Goal: Transaction & Acquisition: Purchase product/service

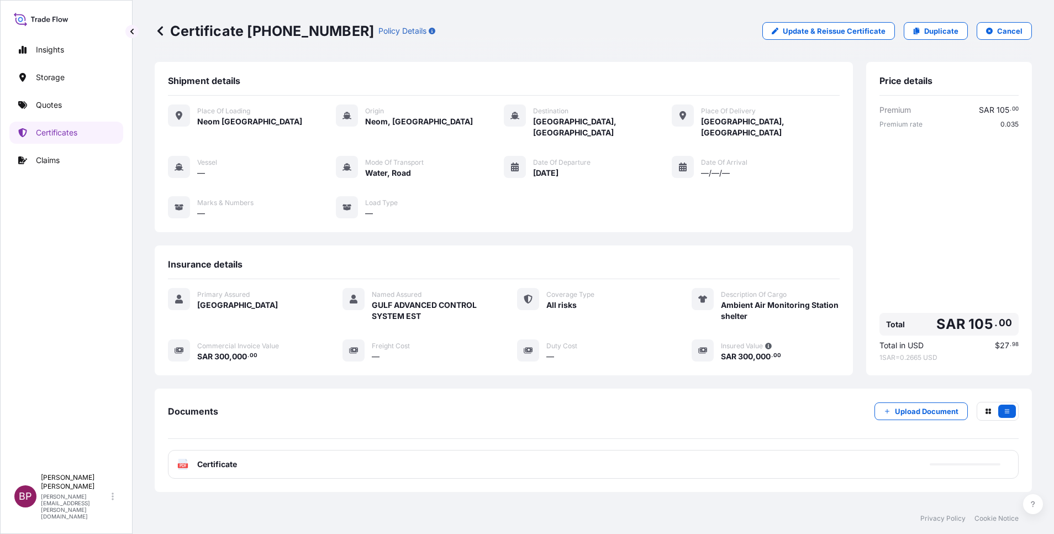
scroll to position [47, 0]
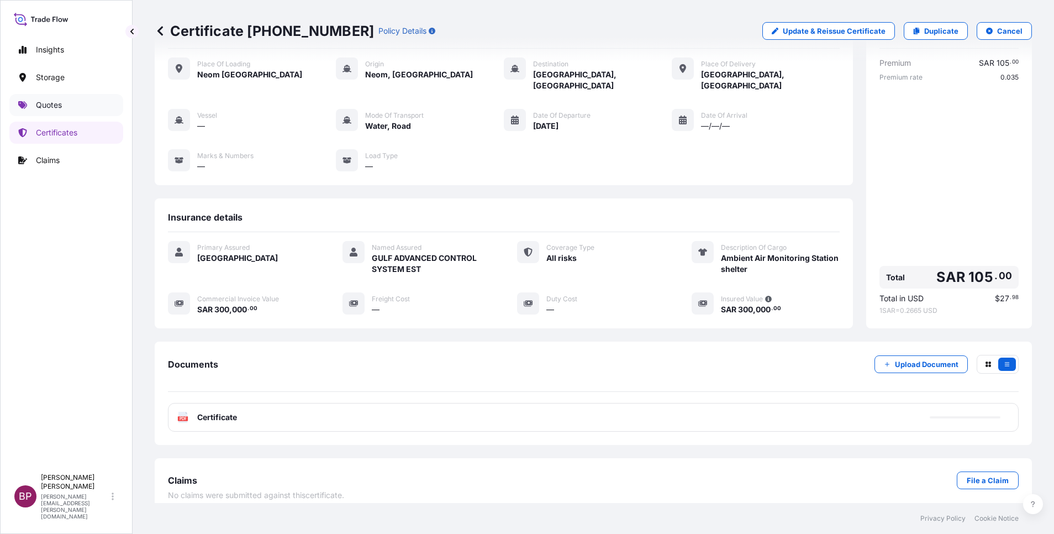
click at [61, 106] on p "Quotes" at bounding box center [49, 104] width 26 height 11
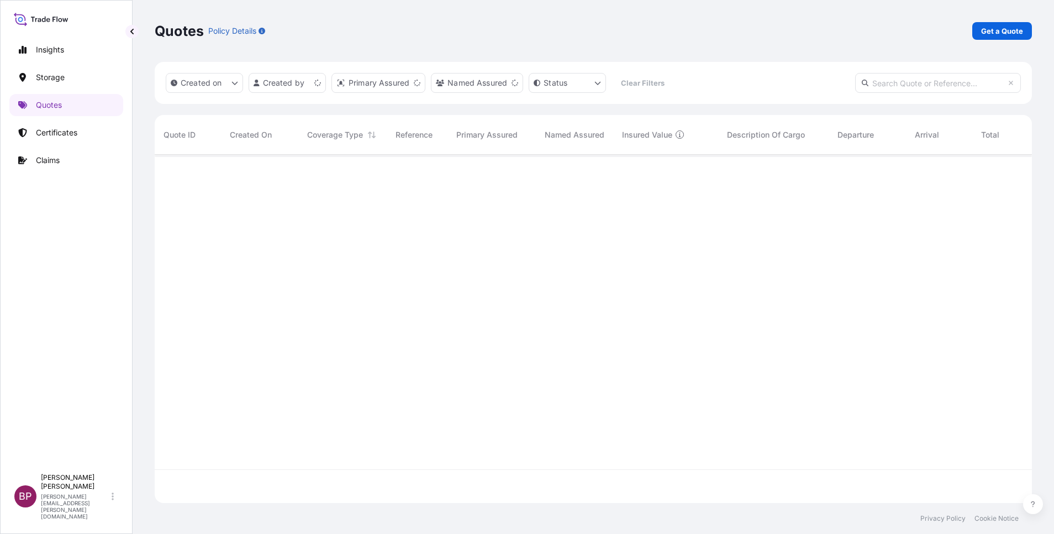
scroll to position [341, 864]
click at [1003, 28] on p "Get a Quote" at bounding box center [1002, 30] width 42 height 11
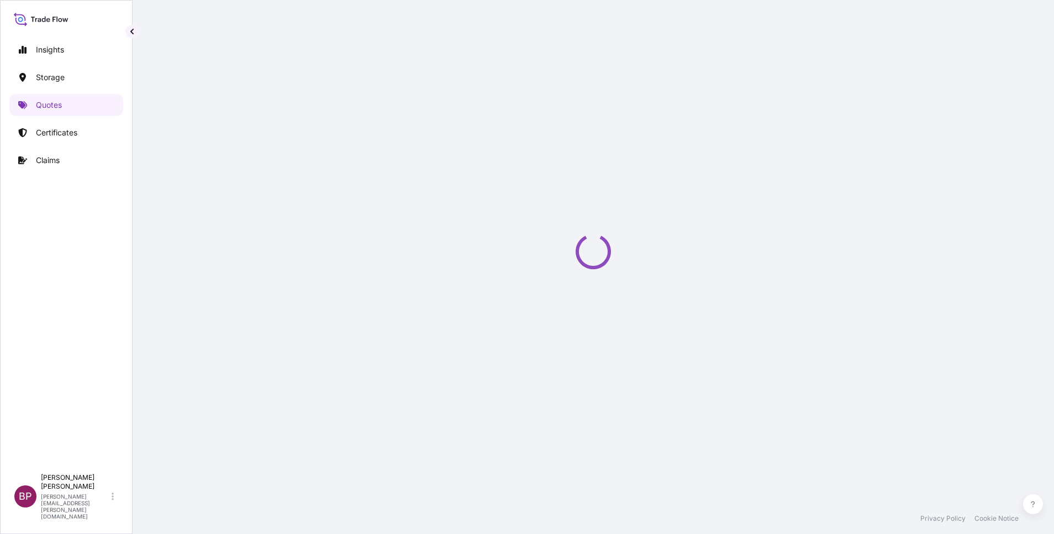
select select "Water"
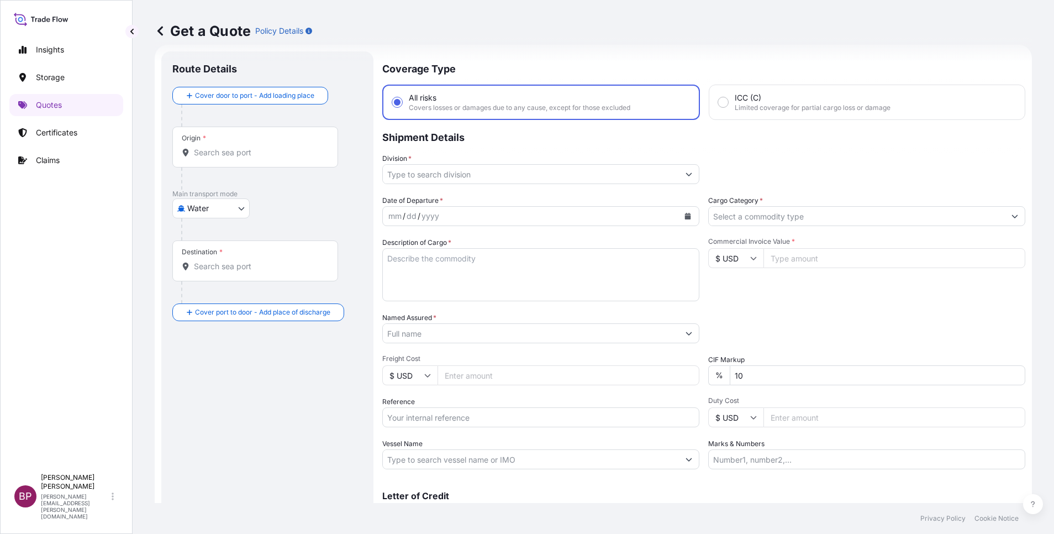
scroll to position [18, 0]
click at [841, 218] on input "Cargo Category *" at bounding box center [857, 215] width 296 height 20
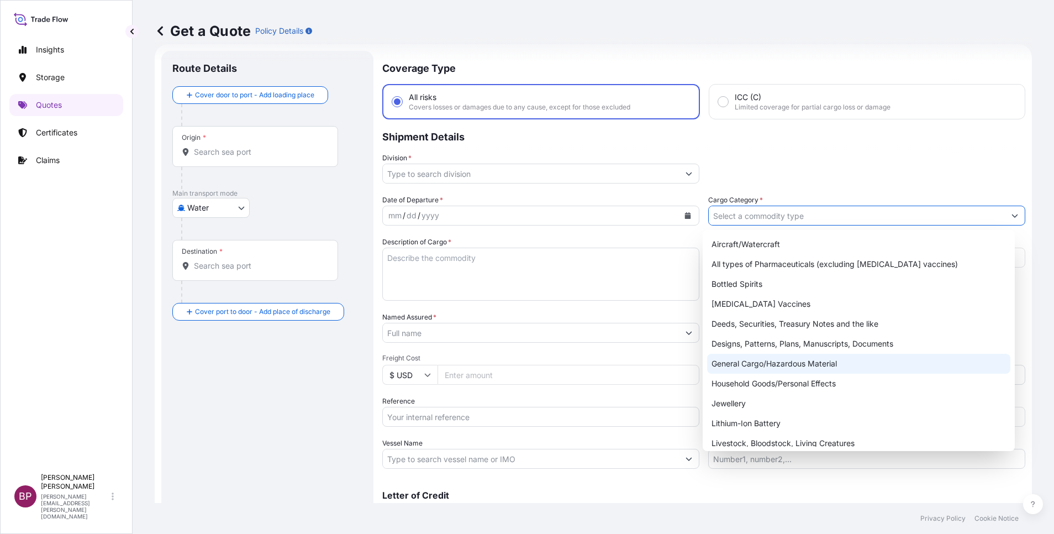
click at [790, 365] on div "General Cargo/Hazardous Material" at bounding box center [858, 364] width 303 height 20
type input "General Cargo/Hazardous Material"
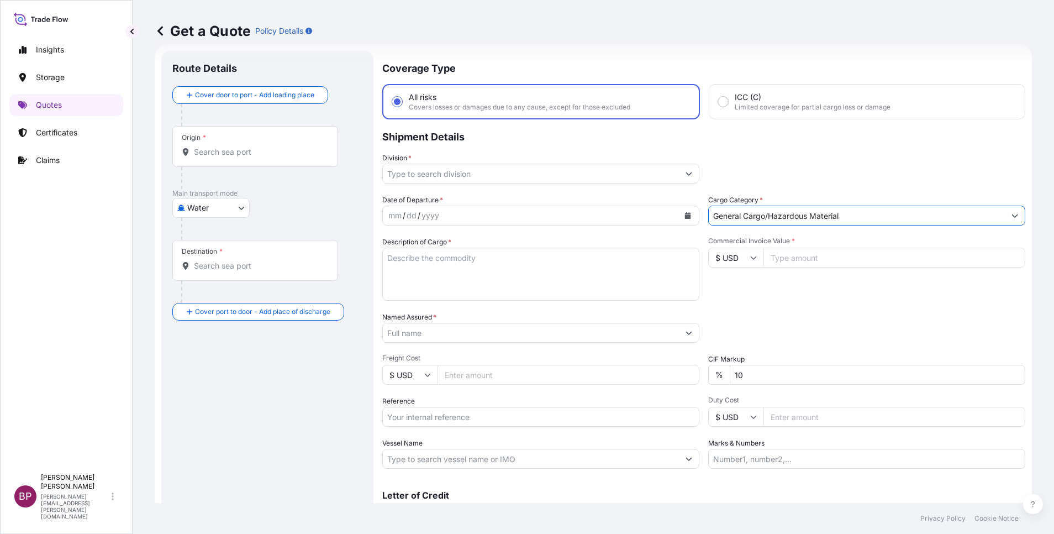
click at [685, 172] on icon "Show suggestions" at bounding box center [688, 173] width 7 height 7
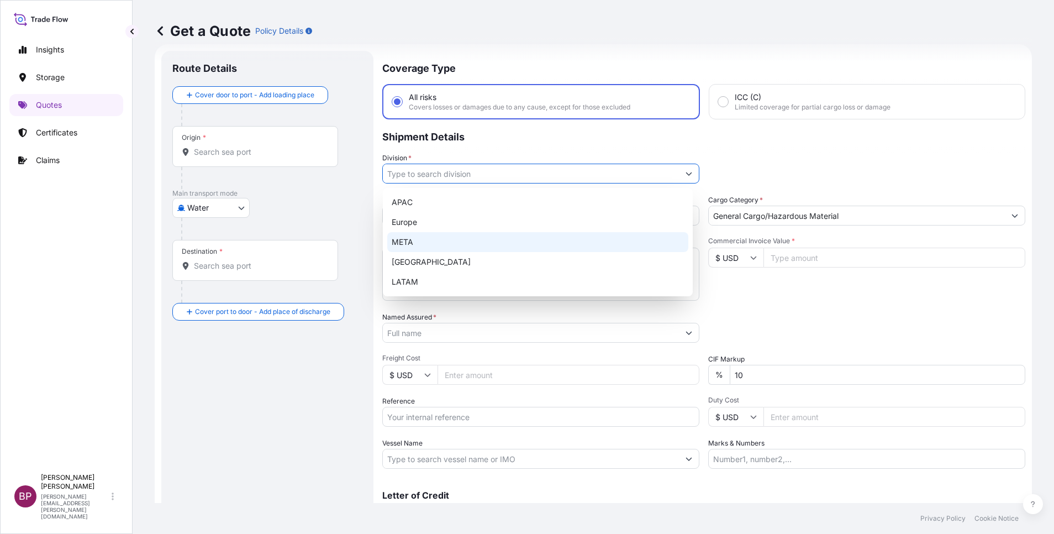
click at [505, 247] on div "META" at bounding box center [537, 242] width 301 height 20
type input "META"
click at [327, 371] on div "Route Details Cover door to port - Add loading place Place of loading Road / [G…" at bounding box center [267, 301] width 190 height 478
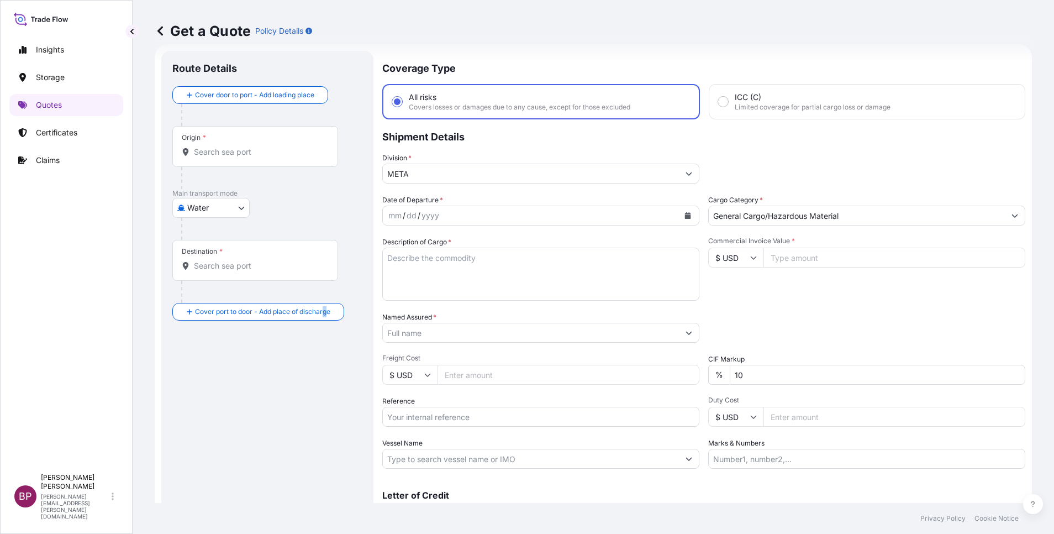
drag, startPoint x: 327, startPoint y: 371, endPoint x: 484, endPoint y: 281, distance: 181.4
click at [484, 281] on textarea "Description of Cargo *" at bounding box center [540, 273] width 317 height 53
paste textarea "BUCKET CAT AND ACCESSORIES"
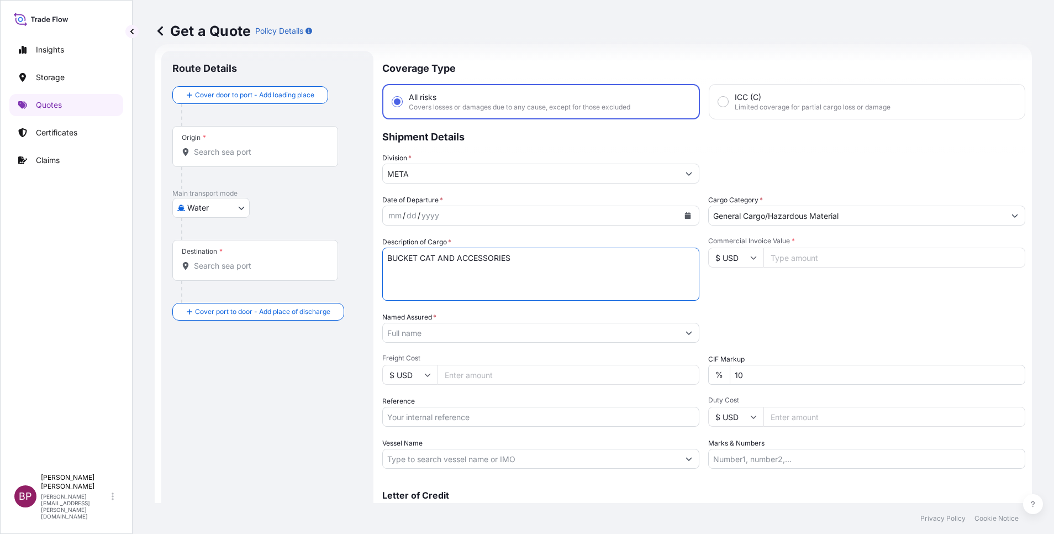
type textarea "BUCKET CAT AND ACCESSORIES"
click at [473, 421] on input "Reference" at bounding box center [540, 417] width 317 height 20
paste input "AWB:GEN1892287 SSLS2913"
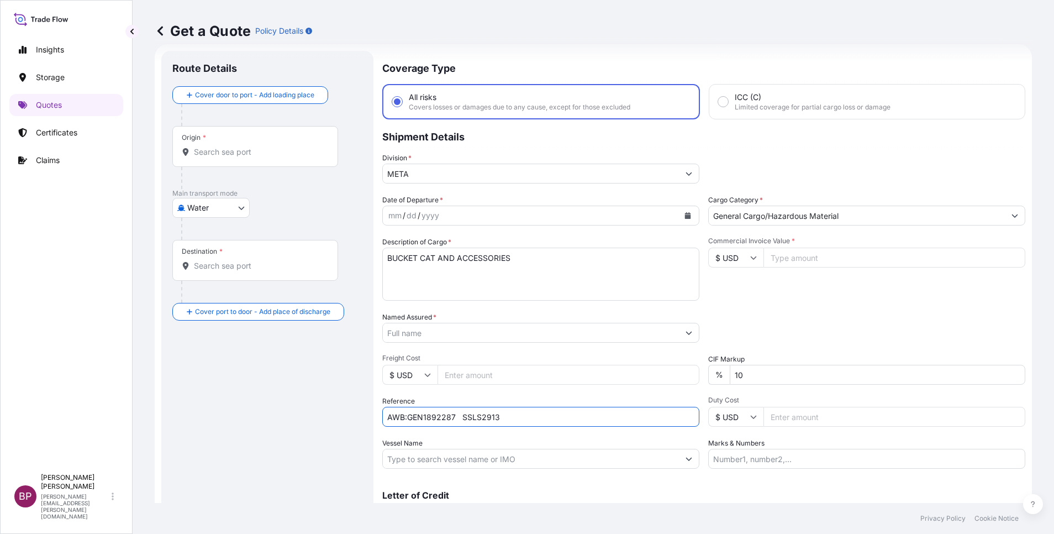
type input "AWB:GEN1892287 SSLS2913"
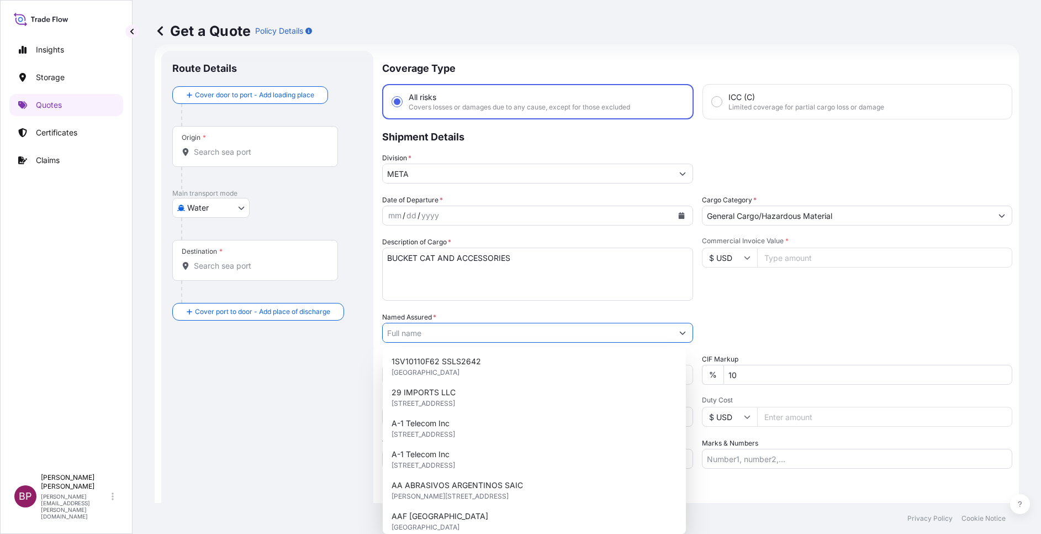
click at [443, 327] on input "Named Assured *" at bounding box center [528, 333] width 290 height 20
paste input "JAC RIJK AL RUSHAID CONTRACTING & SERVICES CO. LTD"
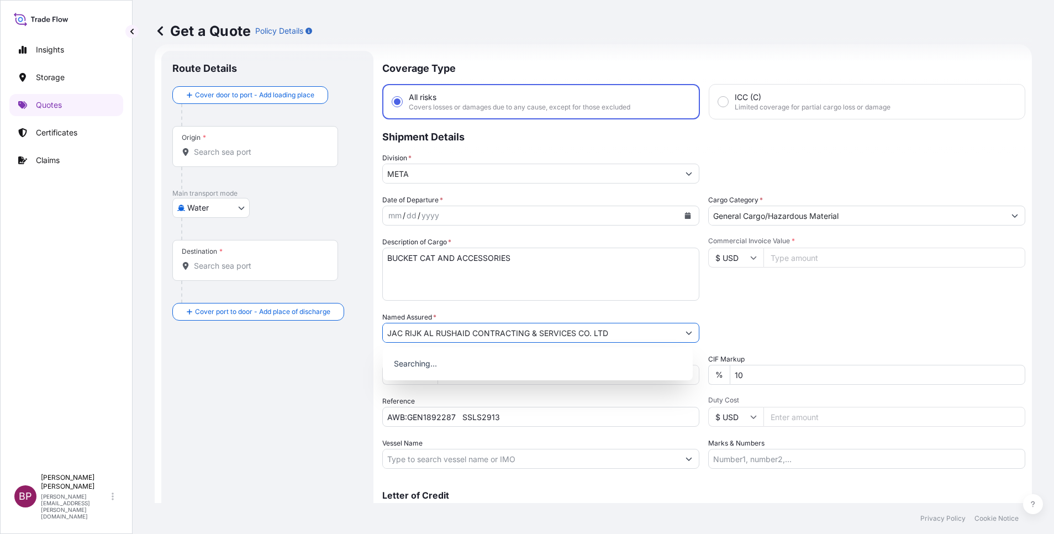
type input "JAC RIJK AL RUSHAID CONTRACTING & SERVICES CO. LTD"
click at [726, 290] on div "Commercial Invoice Value * $ USD" at bounding box center [866, 268] width 317 height 64
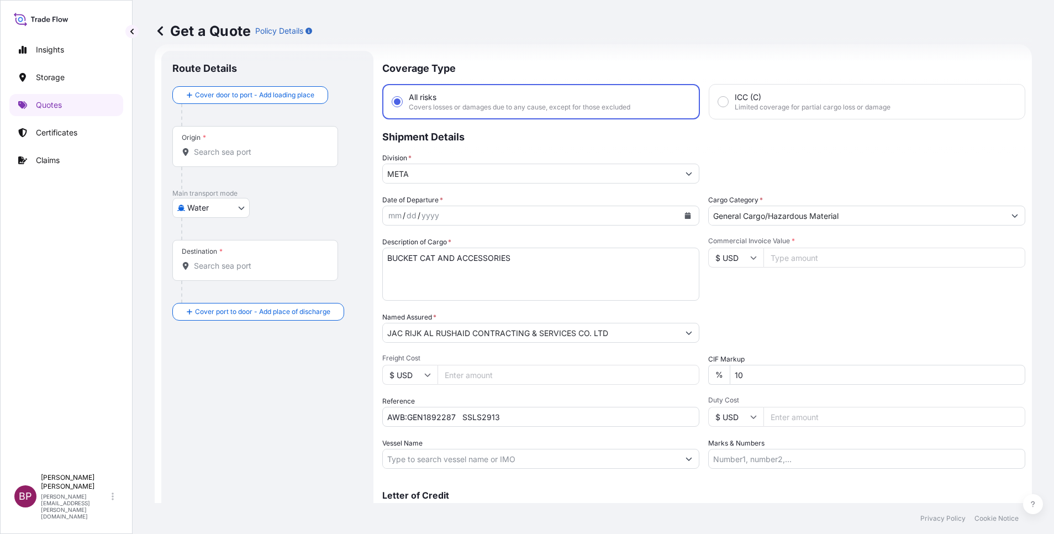
click at [680, 219] on button "Calendar" at bounding box center [688, 216] width 18 height 18
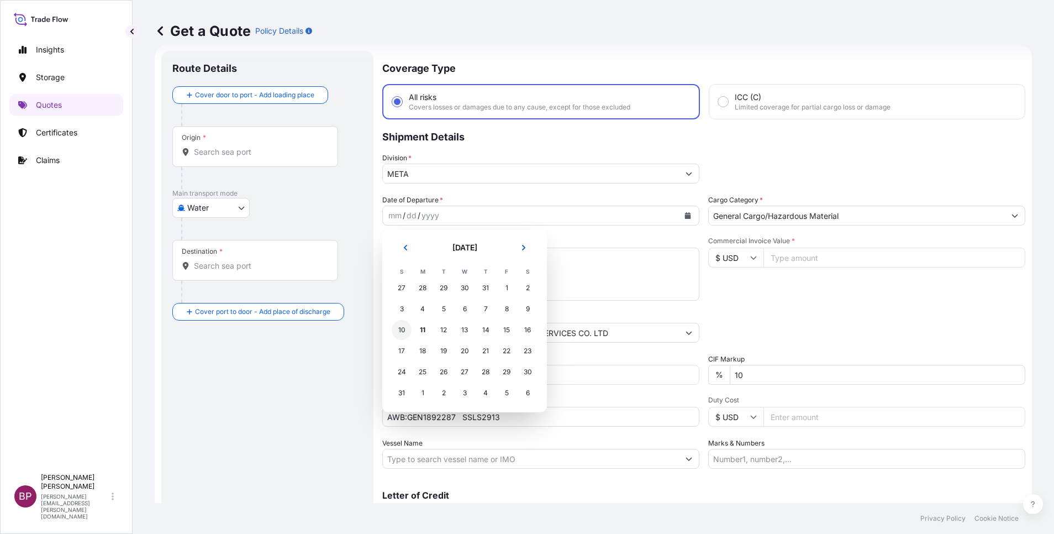
click at [401, 330] on div "10" at bounding box center [402, 330] width 20 height 20
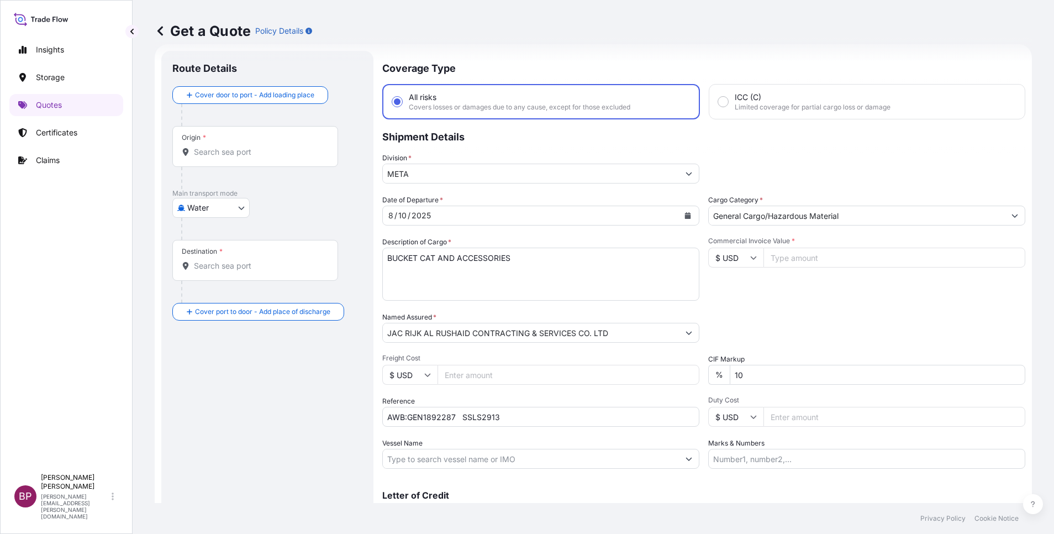
drag, startPoint x: 770, startPoint y: 312, endPoint x: 763, endPoint y: 314, distance: 7.4
click at [769, 312] on div "Packing Category Type to search a container mode Please select a primary mode o…" at bounding box center [866, 327] width 317 height 31
drag, startPoint x: 688, startPoint y: 363, endPoint x: 651, endPoint y: 369, distance: 38.0
click at [651, 369] on div "Date of Departure * [DATE] Cargo Category * General Cargo/Hazardous Material De…" at bounding box center [703, 331] width 643 height 274
type input "0"
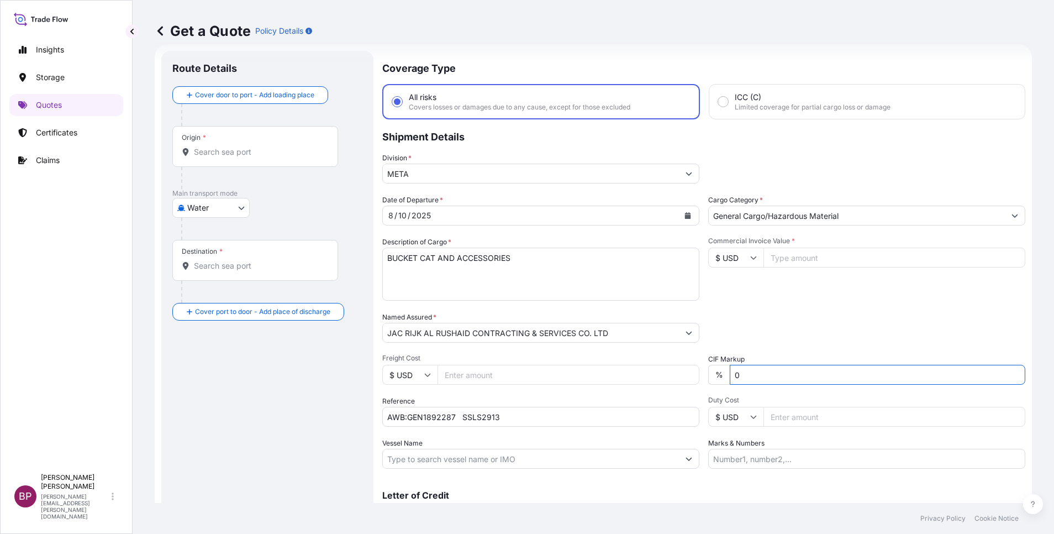
click at [750, 255] on icon at bounding box center [753, 257] width 7 height 7
click at [720, 298] on div "€ EUR" at bounding box center [729, 287] width 46 height 21
type input "€ EUR"
drag, startPoint x: 804, startPoint y: 262, endPoint x: 790, endPoint y: 265, distance: 14.0
click at [803, 261] on input "Commercial Invoice Value *" at bounding box center [894, 257] width 262 height 20
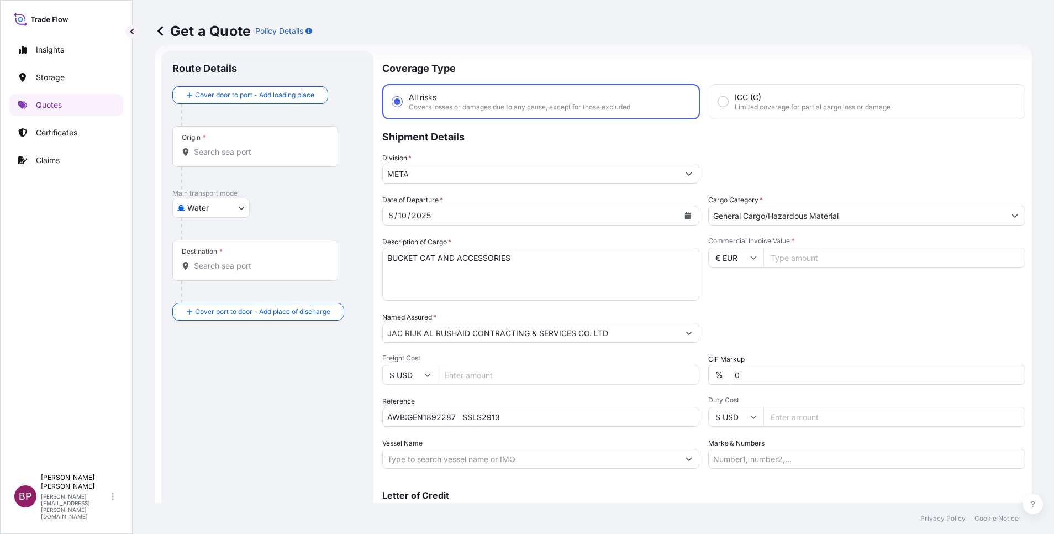
paste input "90600"
type input "90600"
click at [797, 304] on div "Date of Departure * [DATE] Cargo Category * General Cargo/Hazardous Material De…" at bounding box center [703, 331] width 643 height 274
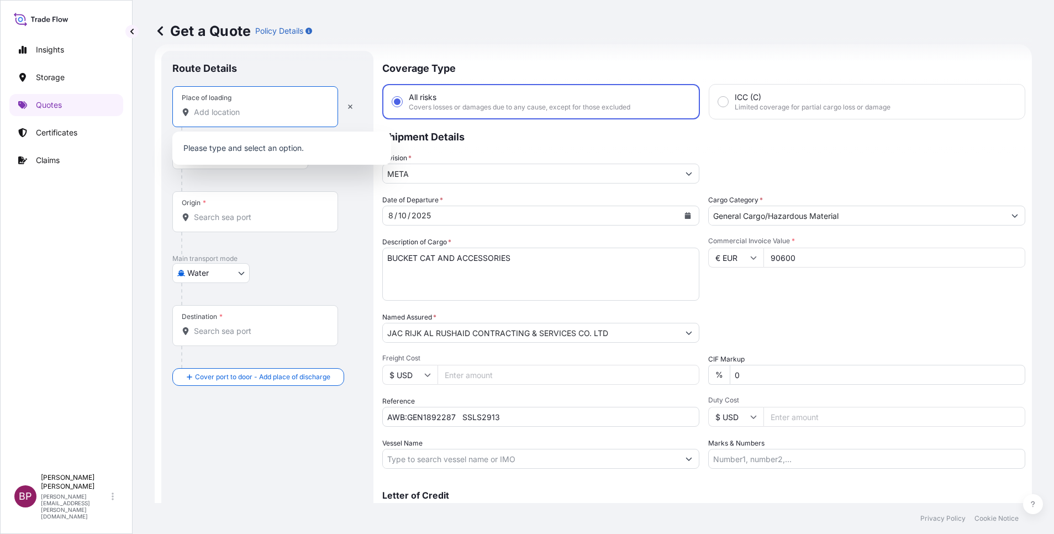
click at [254, 115] on input "Place of loading" at bounding box center [259, 112] width 130 height 11
paste input "Genoa"
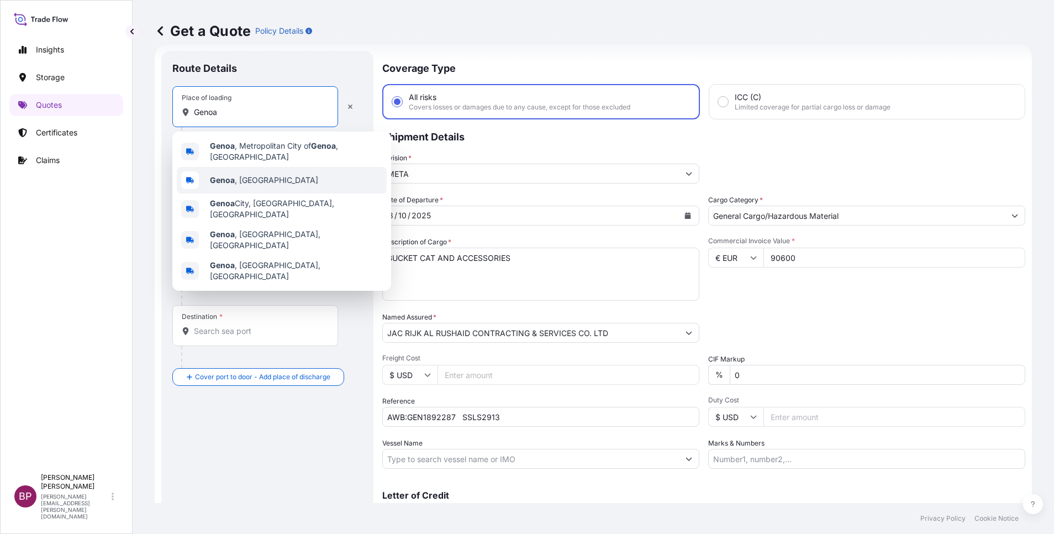
click at [253, 177] on span "[GEOGRAPHIC_DATA] , [GEOGRAPHIC_DATA]" at bounding box center [264, 180] width 108 height 11
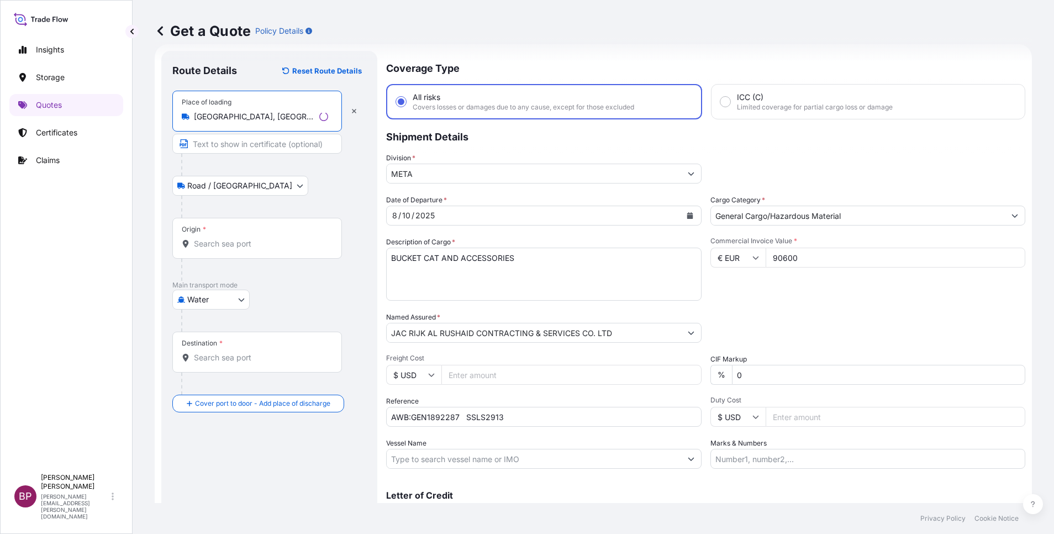
type input "[GEOGRAPHIC_DATA], [GEOGRAPHIC_DATA]"
click at [242, 245] on input "Origin *" at bounding box center [261, 243] width 134 height 11
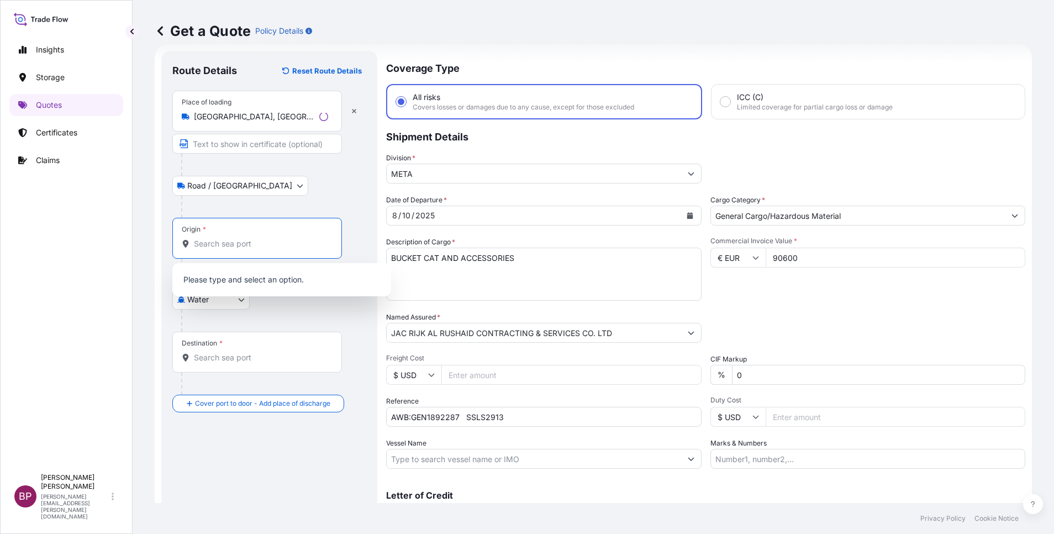
paste input "Genoa"
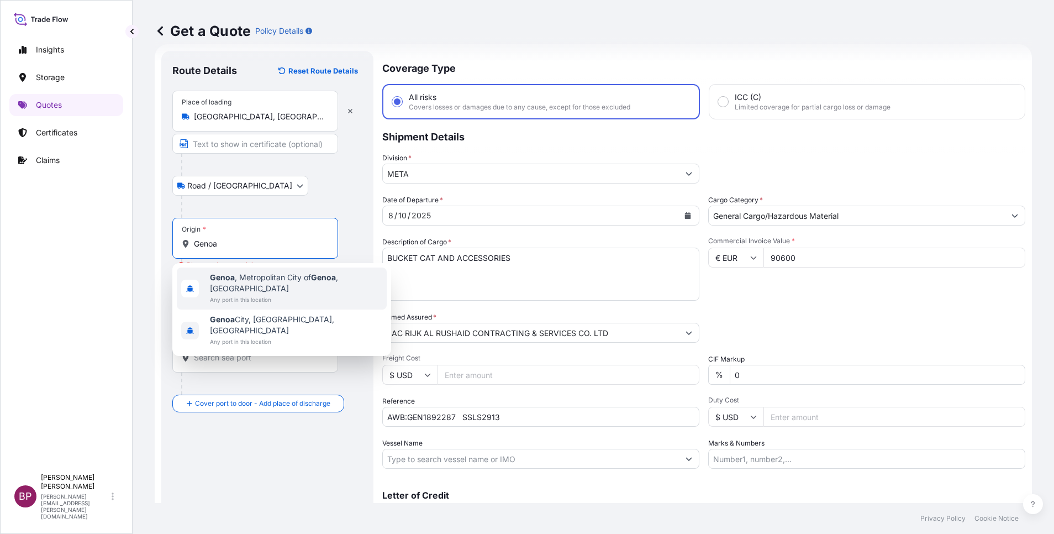
click at [313, 294] on span "Any port in this location" at bounding box center [296, 299] width 172 height 11
type input "[GEOGRAPHIC_DATA], [GEOGRAPHIC_DATA] of [GEOGRAPHIC_DATA], [GEOGRAPHIC_DATA]"
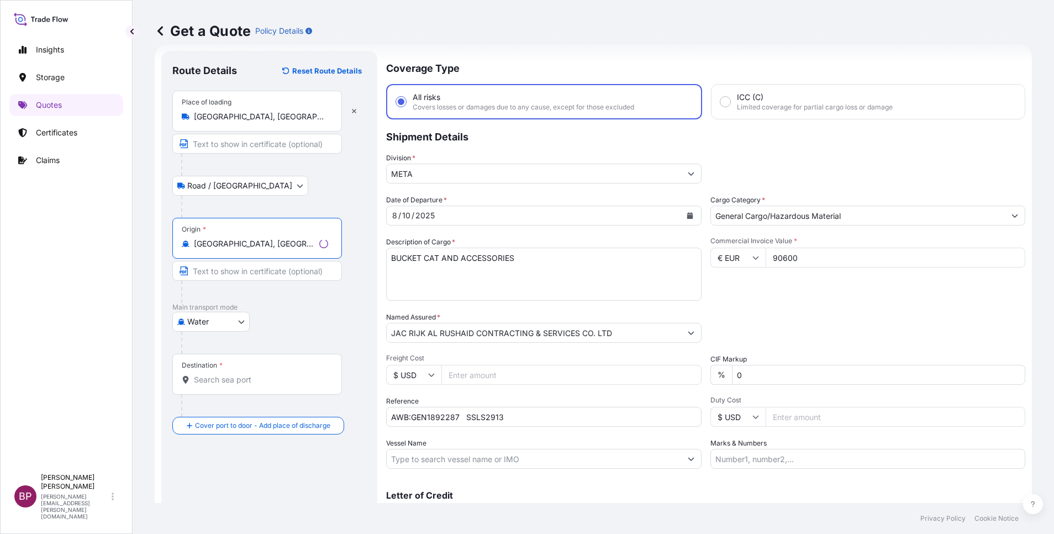
click at [271, 376] on input "Destination *" at bounding box center [261, 379] width 134 height 11
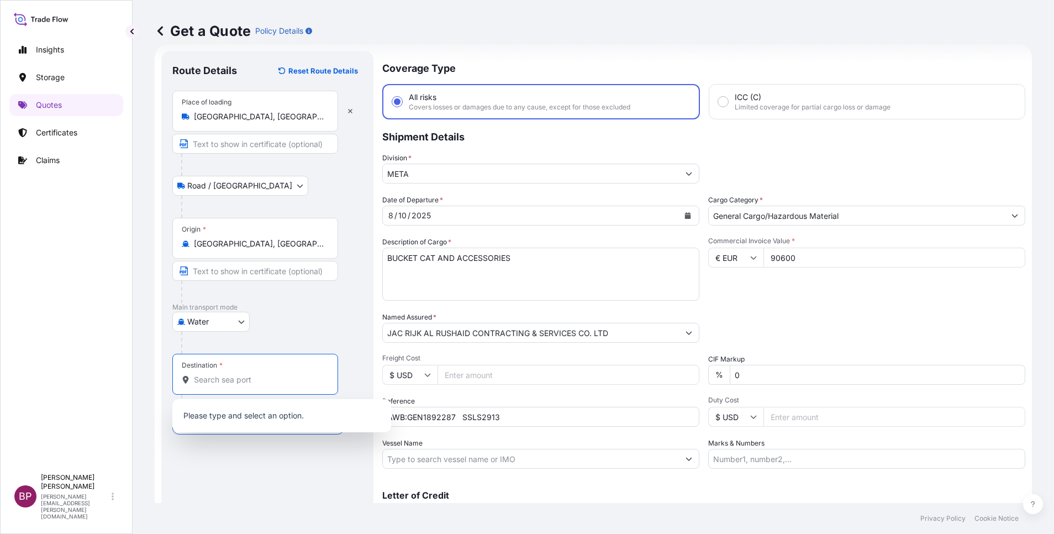
paste input "Jeddah"
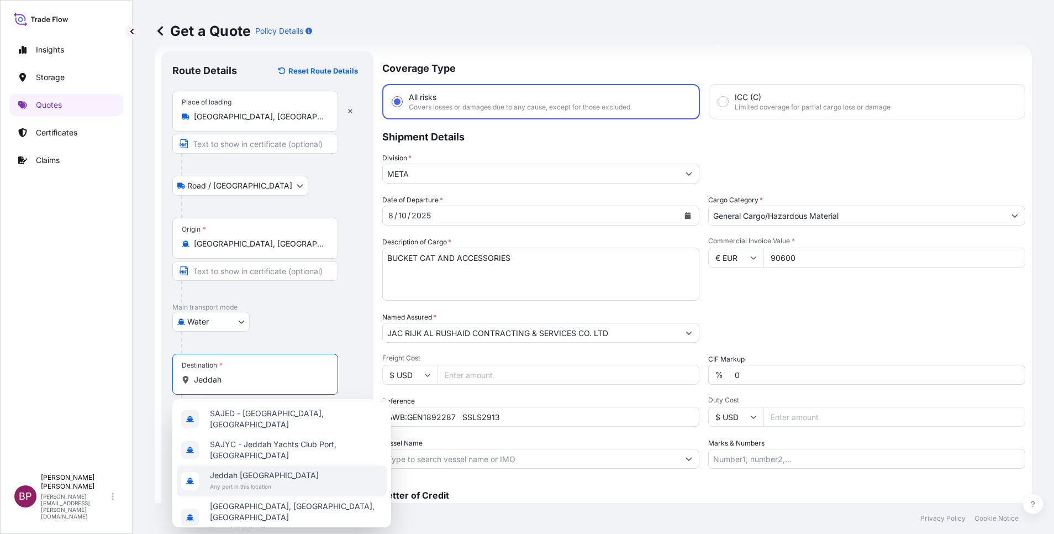
click at [285, 481] on span "Any port in this location" at bounding box center [264, 486] width 109 height 11
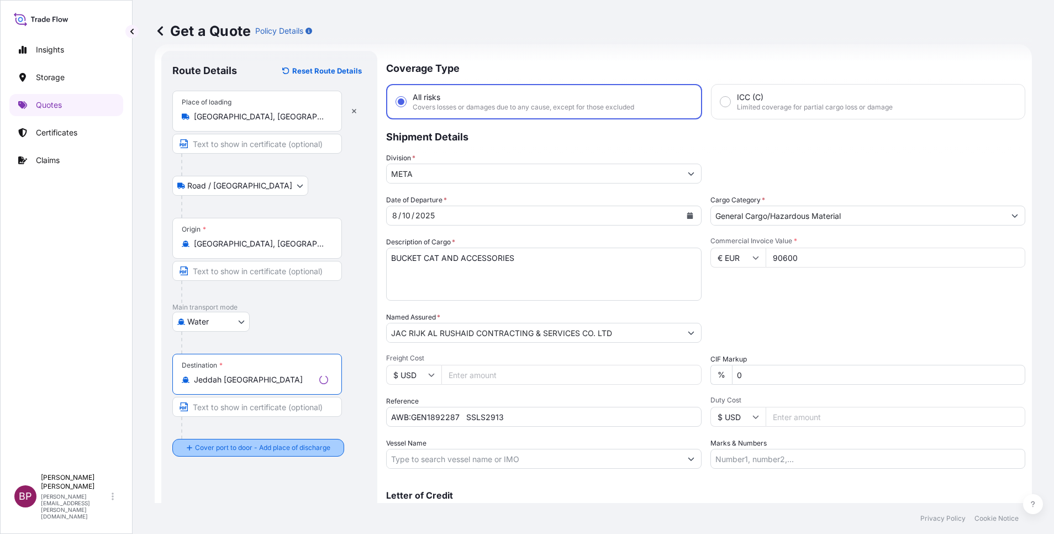
type input "Jeddah [GEOGRAPHIC_DATA]"
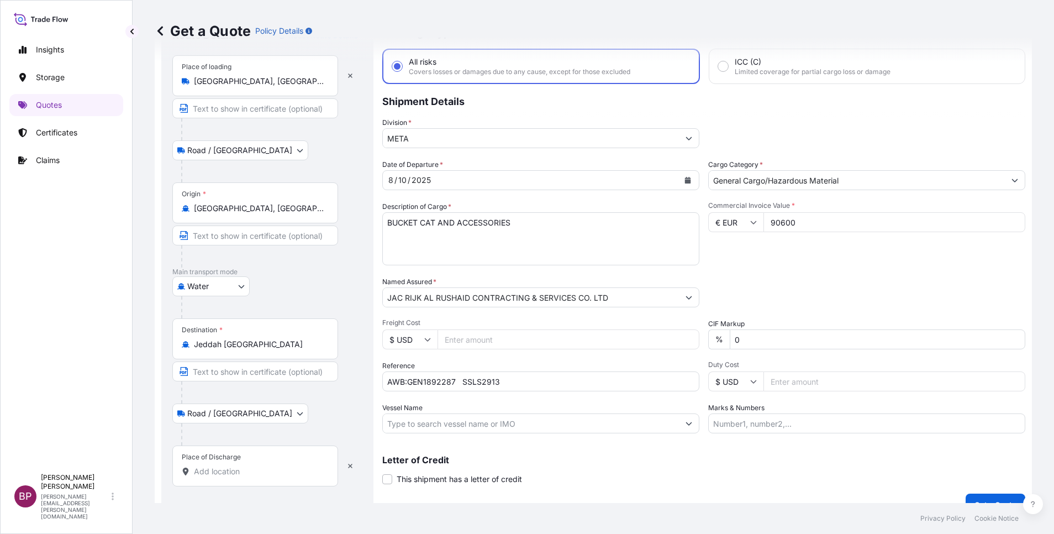
scroll to position [72, 0]
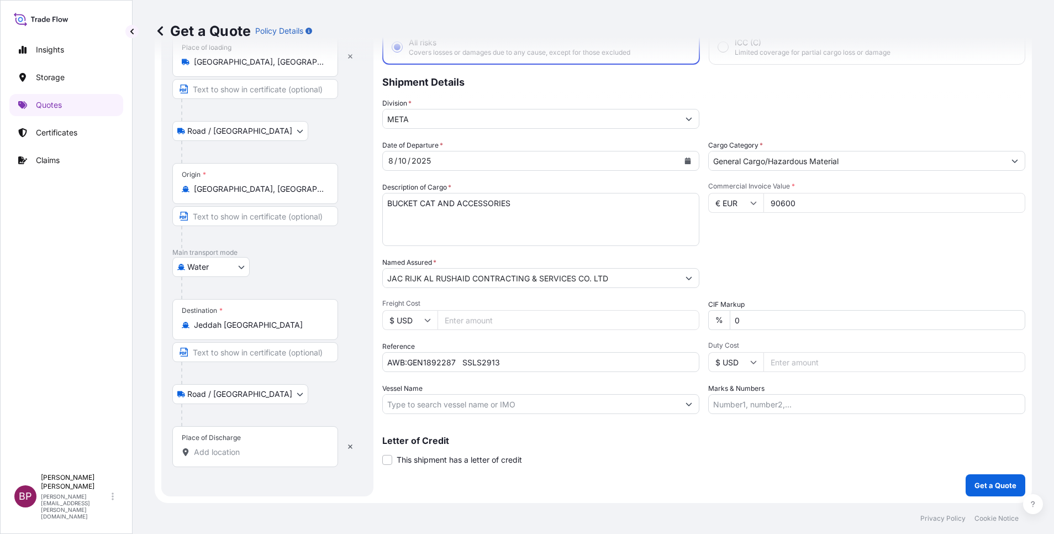
click at [281, 447] on input "Place of Discharge" at bounding box center [259, 451] width 130 height 11
paste input "Jeddah"
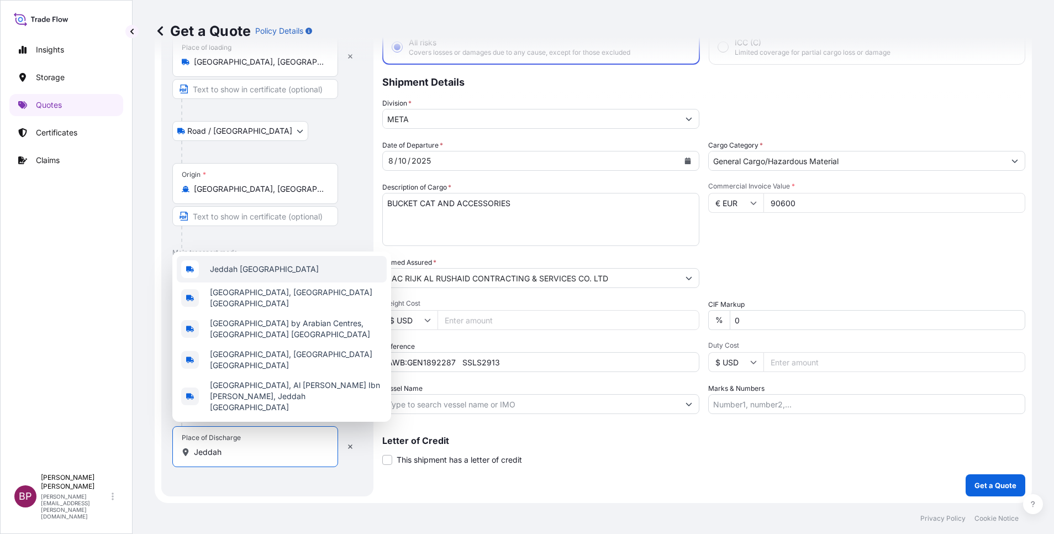
click at [261, 275] on span "Jeddah [GEOGRAPHIC_DATA]" at bounding box center [264, 268] width 109 height 11
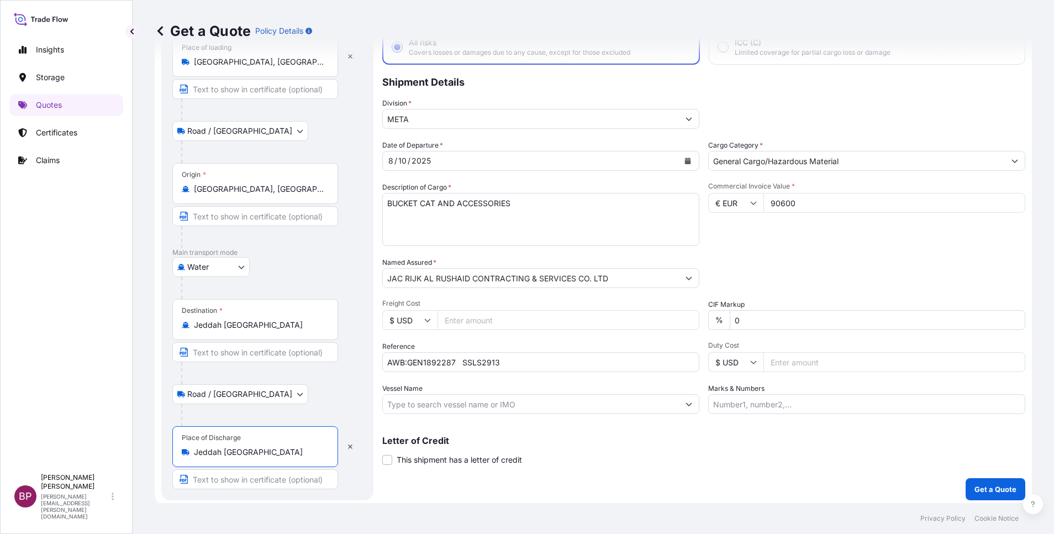
type input "Jeddah [GEOGRAPHIC_DATA]"
click at [792, 463] on div "Letter of Credit This shipment has a letter of credit Letter of credit * Letter…" at bounding box center [703, 450] width 643 height 29
click at [994, 486] on p "Get a Quote" at bounding box center [995, 488] width 42 height 11
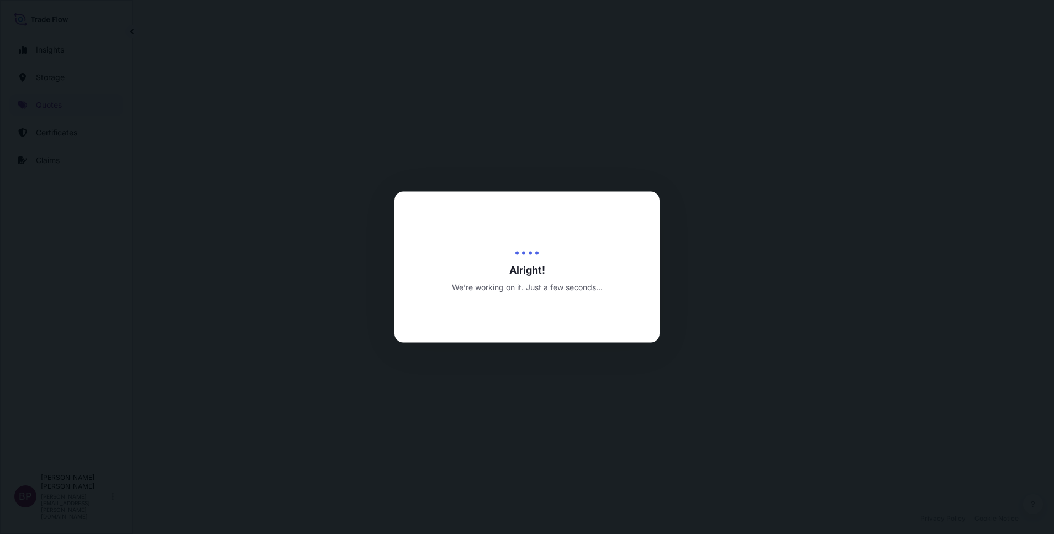
select select "Road / [GEOGRAPHIC_DATA]"
select select "Water"
select select "Road / [GEOGRAPHIC_DATA]"
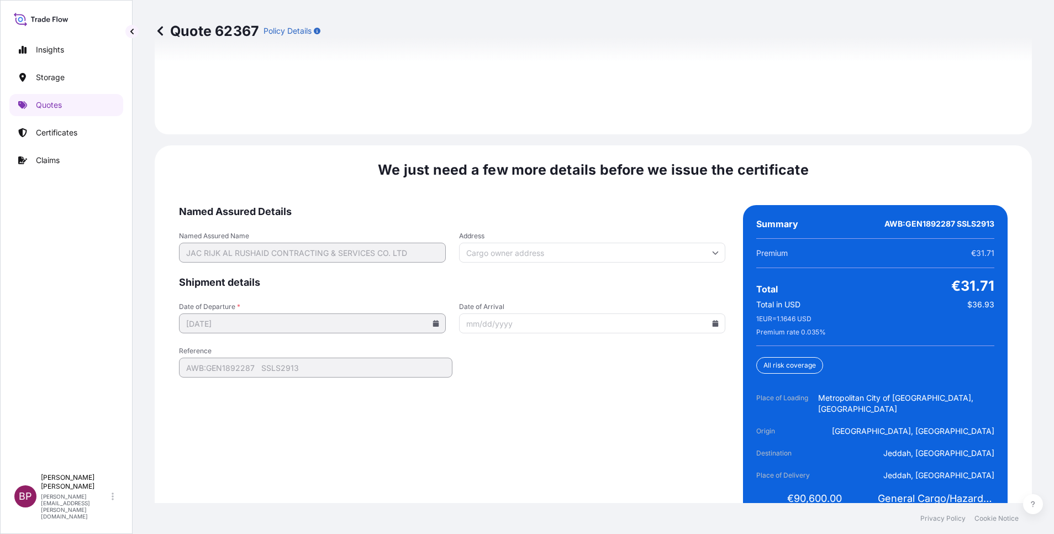
scroll to position [1695, 0]
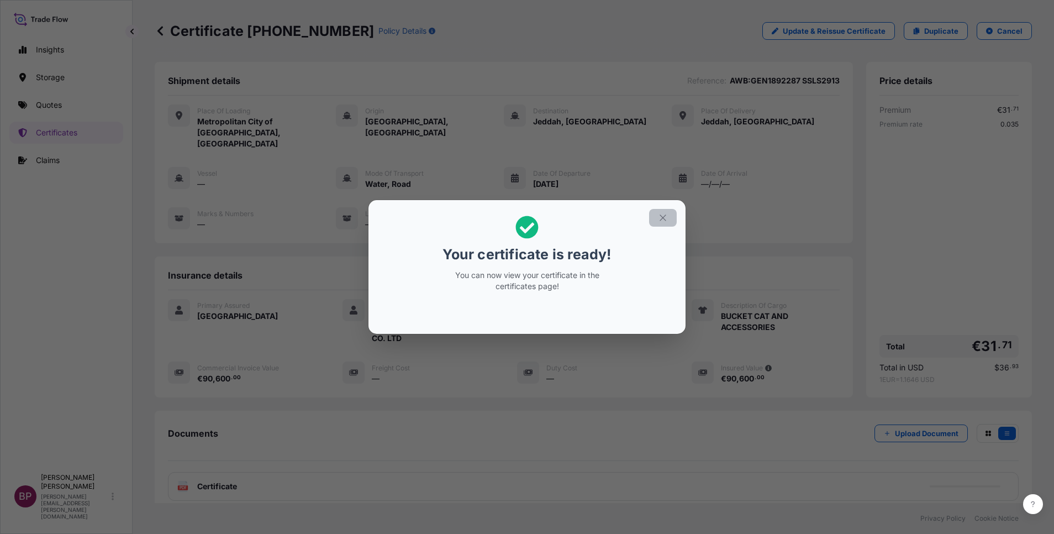
click at [659, 220] on icon "button" at bounding box center [663, 218] width 10 height 10
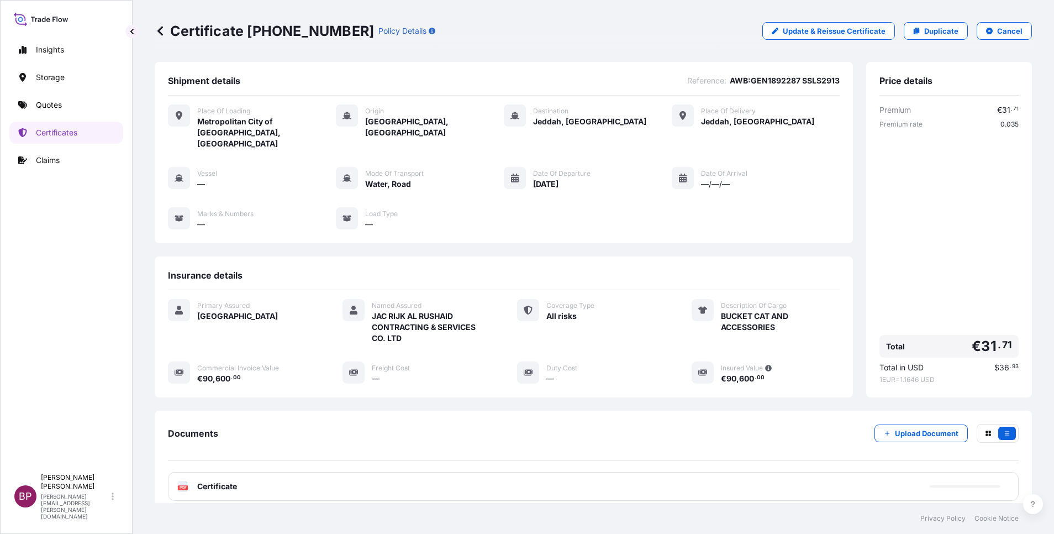
scroll to position [58, 0]
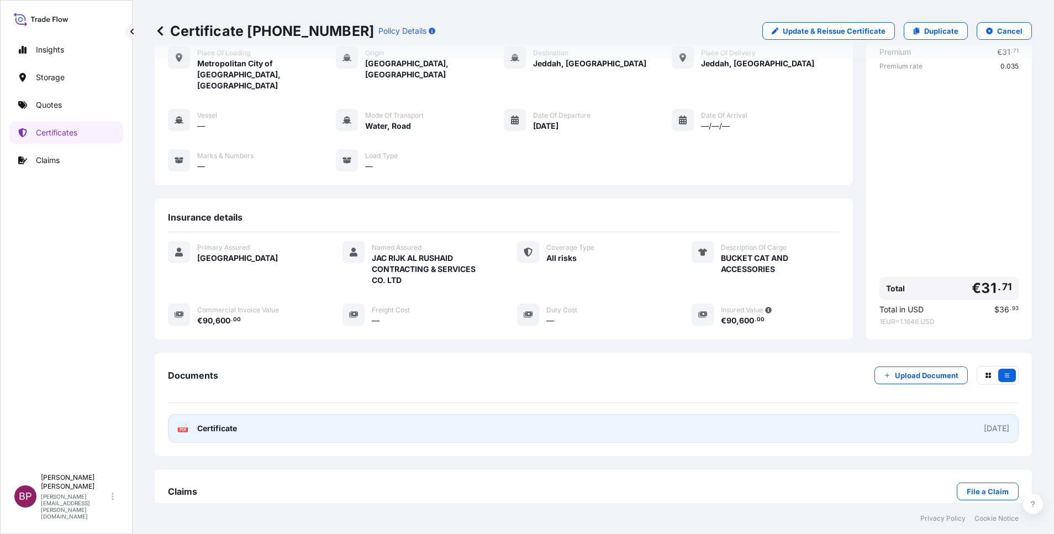
click at [210, 423] on span "Certificate" at bounding box center [217, 428] width 40 height 11
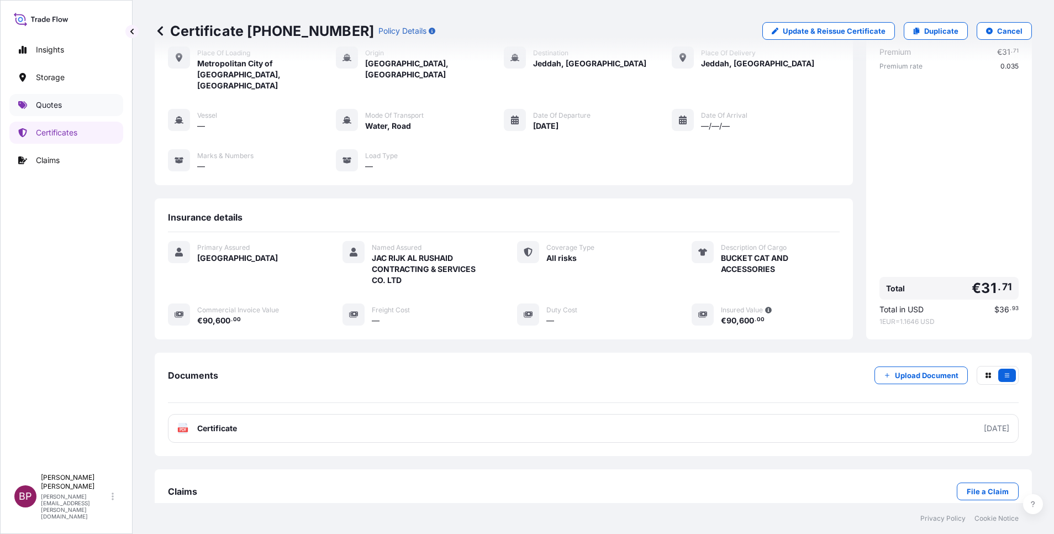
click at [63, 103] on link "Quotes" at bounding box center [66, 105] width 114 height 22
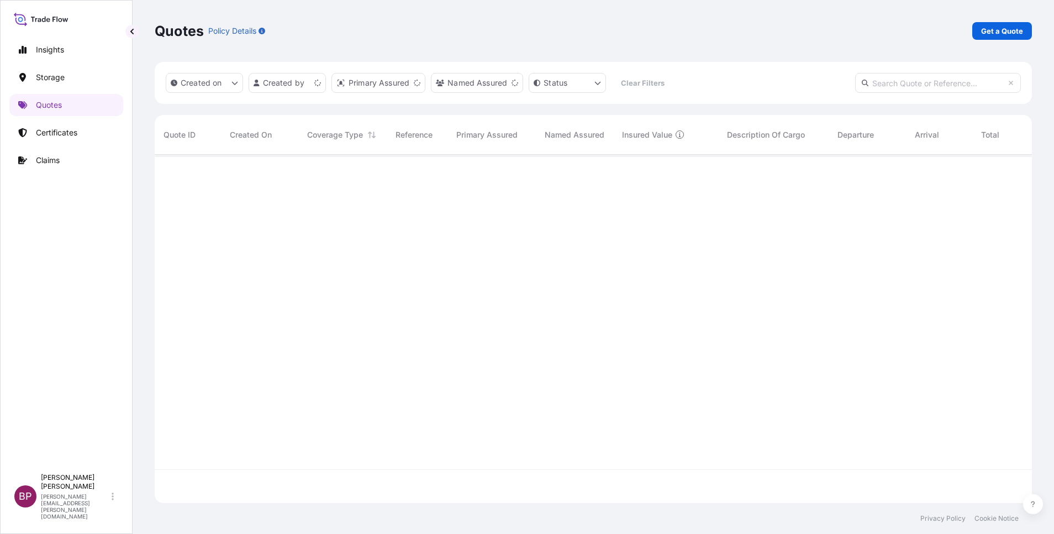
scroll to position [341, 864]
click at [1006, 22] on div "Quotes Policy Details Get a Quote" at bounding box center [593, 31] width 877 height 62
click at [995, 29] on p "Get a Quote" at bounding box center [1002, 30] width 42 height 11
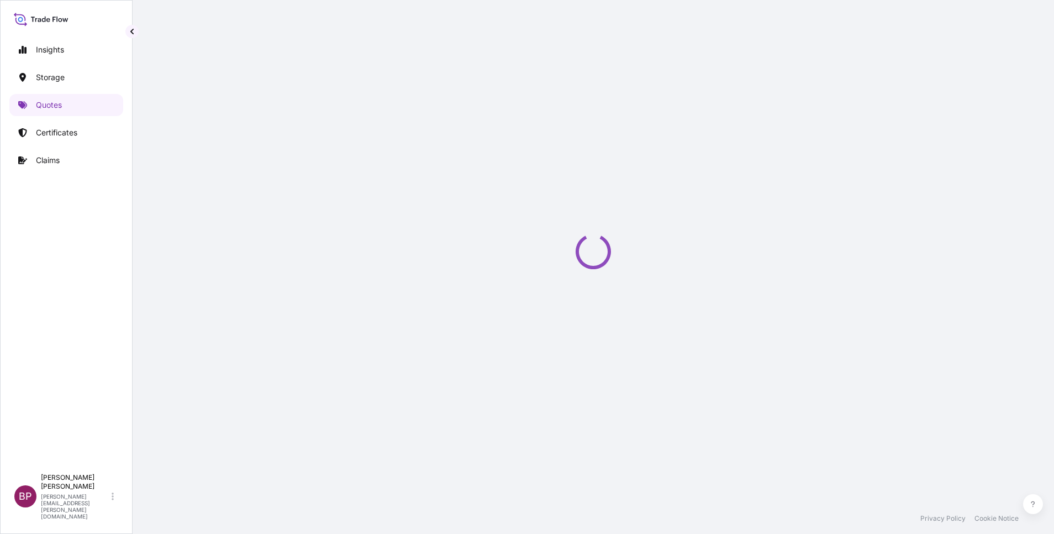
select select "Water"
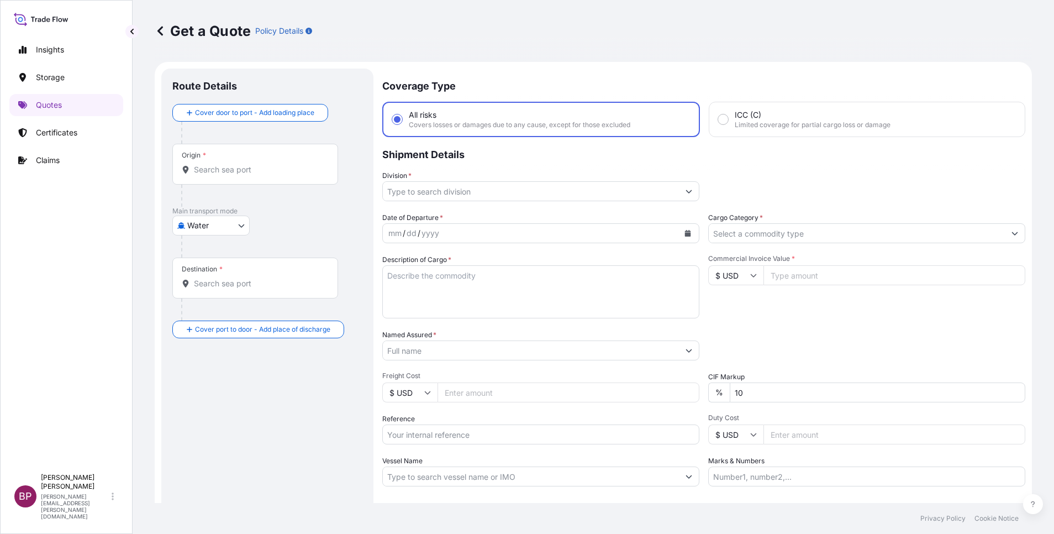
scroll to position [18, 0]
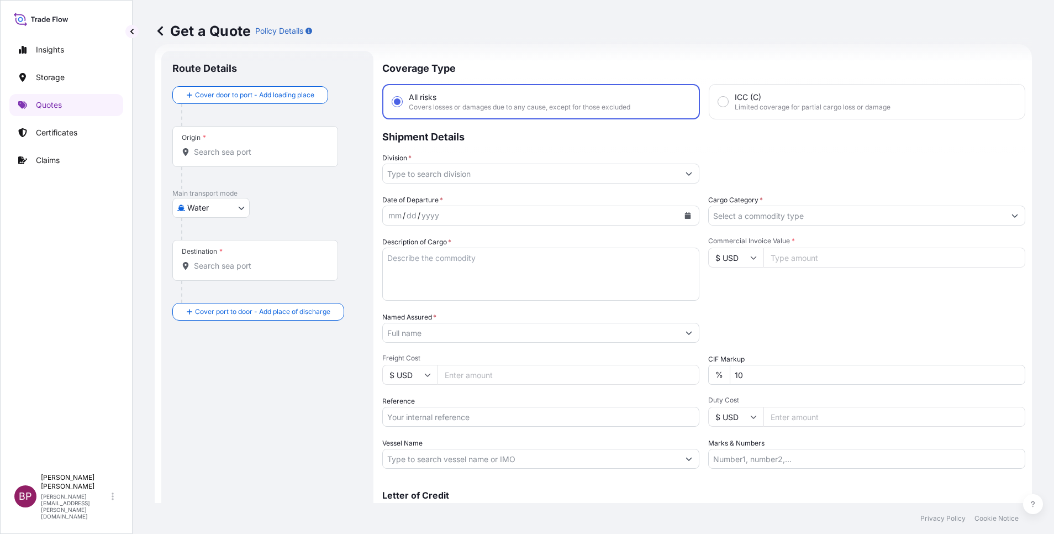
drag, startPoint x: 778, startPoint y: 259, endPoint x: 793, endPoint y: 277, distance: 23.6
click at [779, 259] on input "Commercial Invoice Value *" at bounding box center [894, 257] width 262 height 20
paste input "57611.37"
type input "57611.37"
drag, startPoint x: 743, startPoint y: 378, endPoint x: 613, endPoint y: 378, distance: 130.4
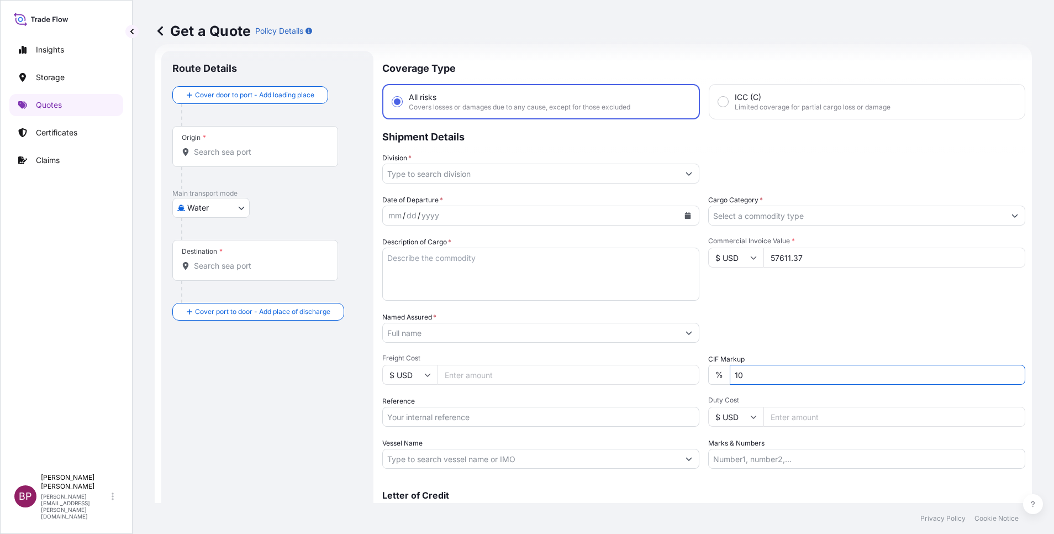
click at [607, 375] on div "Date of Departure * mm / dd / yyyy Cargo Category * Description of Cargo * Comm…" at bounding box center [703, 331] width 643 height 274
type input "0"
click at [821, 335] on div "Packing Category Type to search a container mode Please select a primary mode o…" at bounding box center [866, 327] width 317 height 31
click at [434, 278] on textarea "Description of Cargo *" at bounding box center [540, 273] width 317 height 53
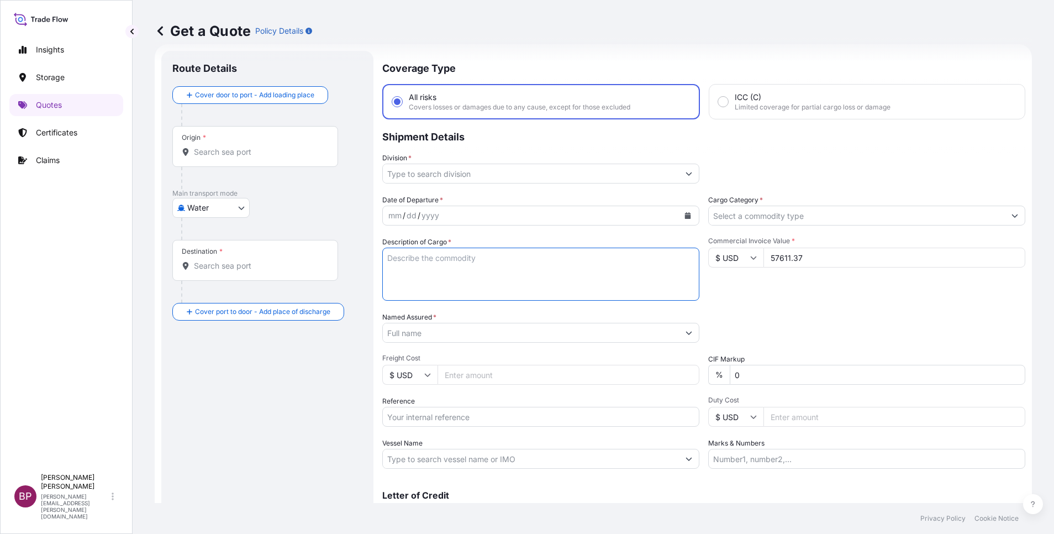
paste textarea "LED LIGHTS & ACCESSORIES"
type textarea "LED LIGHTS & ACCESSORIES"
click at [472, 420] on input "Reference" at bounding box center [540, 417] width 317 height 20
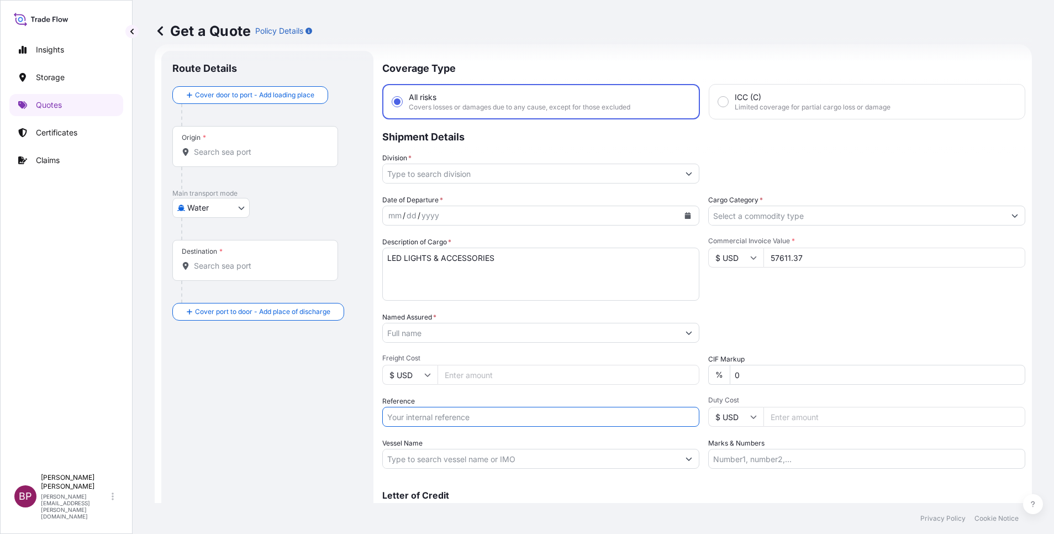
paste input "AWB:603-70335532 SSLS2910"
type input "AWB:603-70335532 SSLS2910"
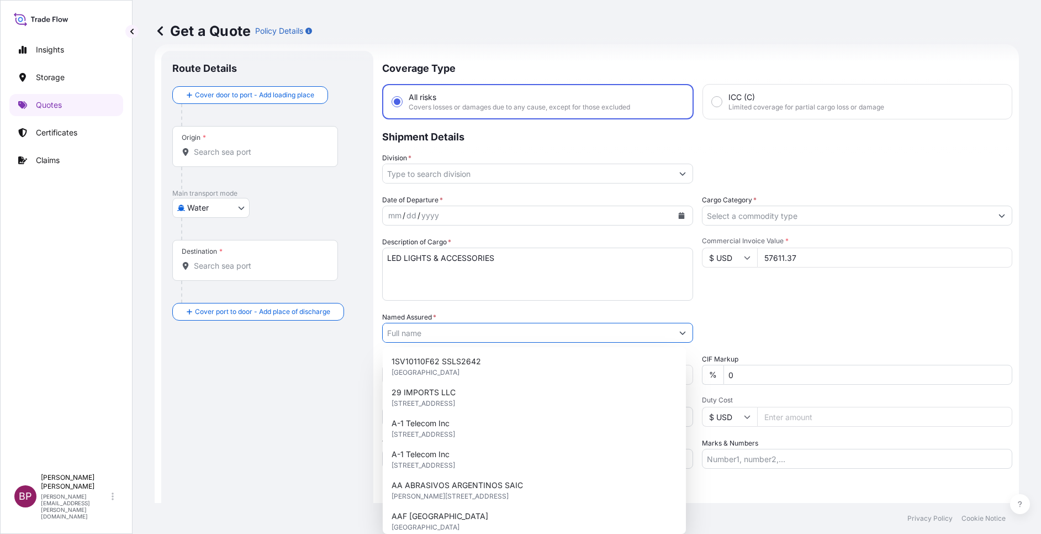
click at [542, 341] on input "Named Assured *" at bounding box center [528, 333] width 290 height 20
paste input "MODERN SPECIALITIES FOR PROJECTS"
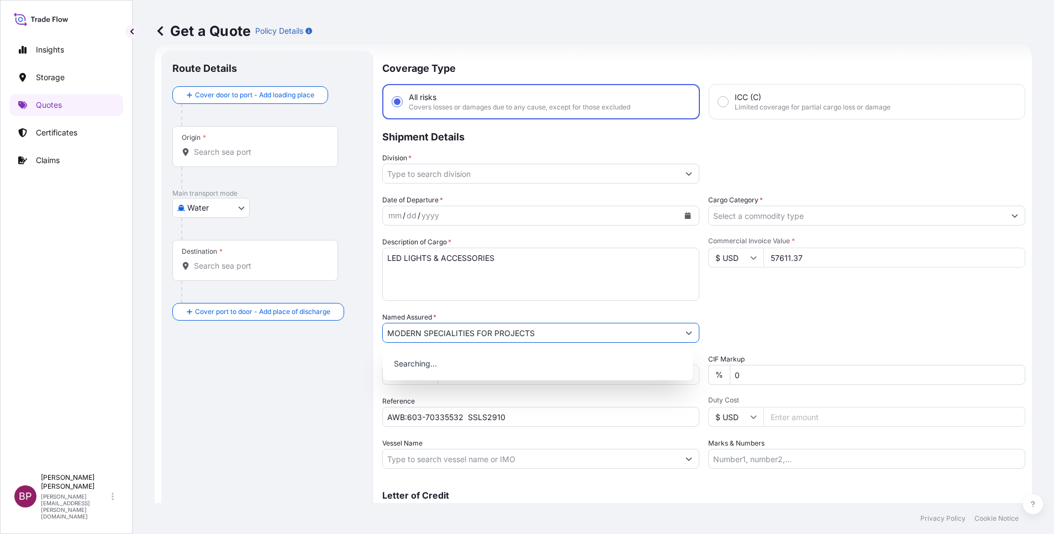
type input "MODERN SPECIALITIES FOR PROJECTS"
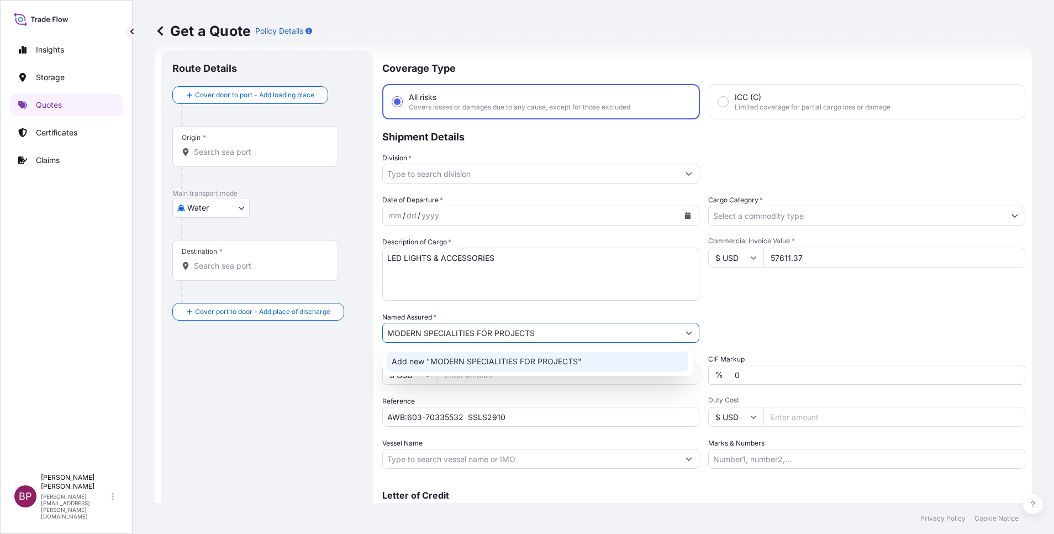
click at [685, 217] on icon "Calendar" at bounding box center [688, 215] width 6 height 7
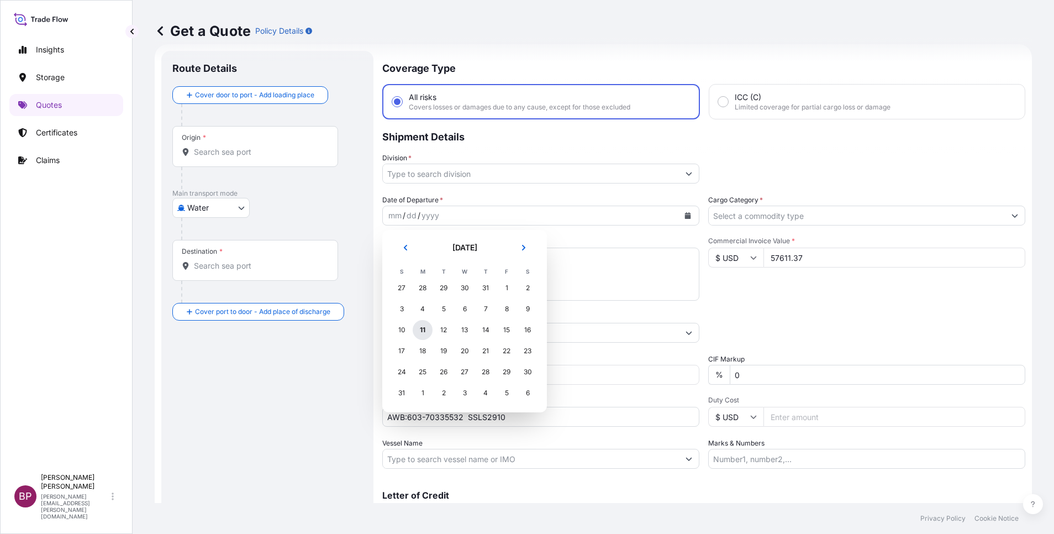
click at [423, 330] on div "11" at bounding box center [423, 330] width 20 height 20
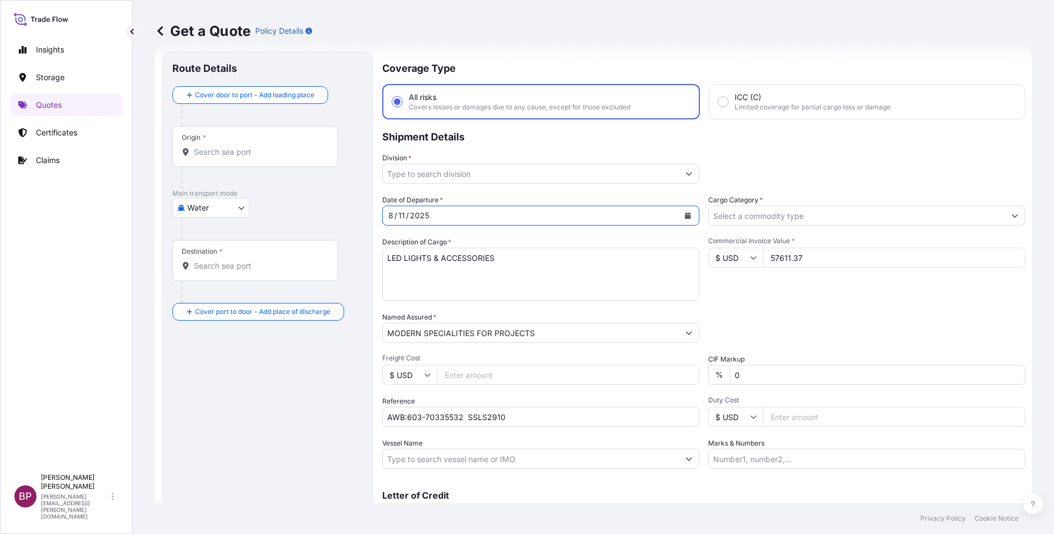
click at [684, 217] on icon "Calendar" at bounding box center [687, 215] width 7 height 7
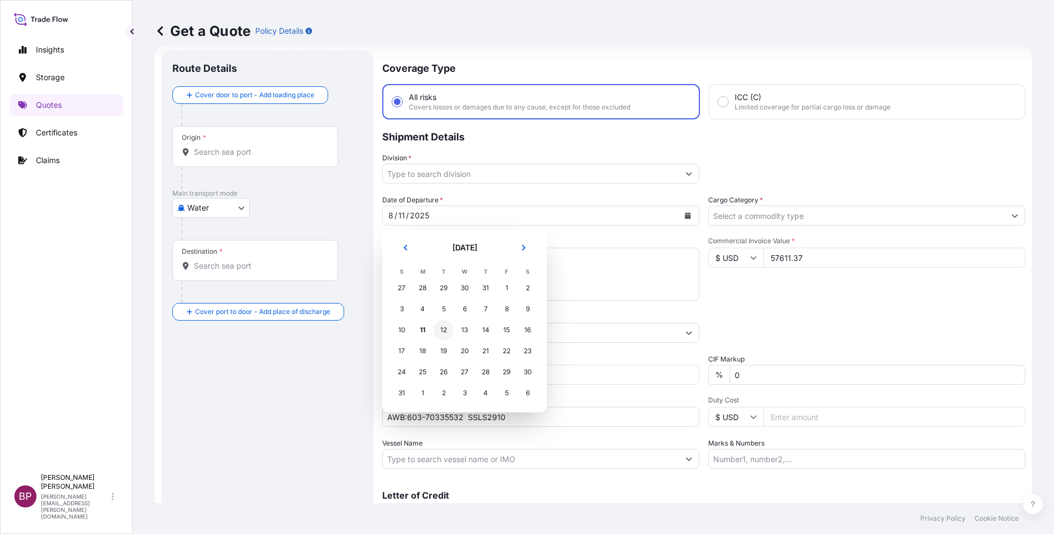
click at [441, 329] on div "12" at bounding box center [444, 330] width 20 height 20
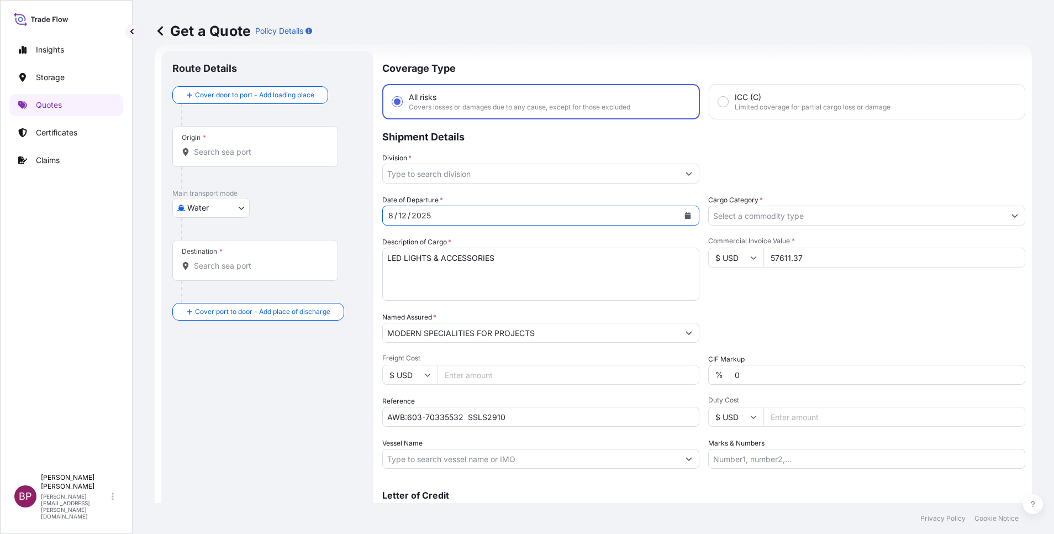
click at [234, 207] on body "Insights Storage Quotes Certificates Claims BP [PERSON_NAME] Kurian [EMAIL_ADDR…" at bounding box center [527, 267] width 1054 height 534
click at [198, 233] on span "Air" at bounding box center [198, 236] width 10 height 11
select select "Air"
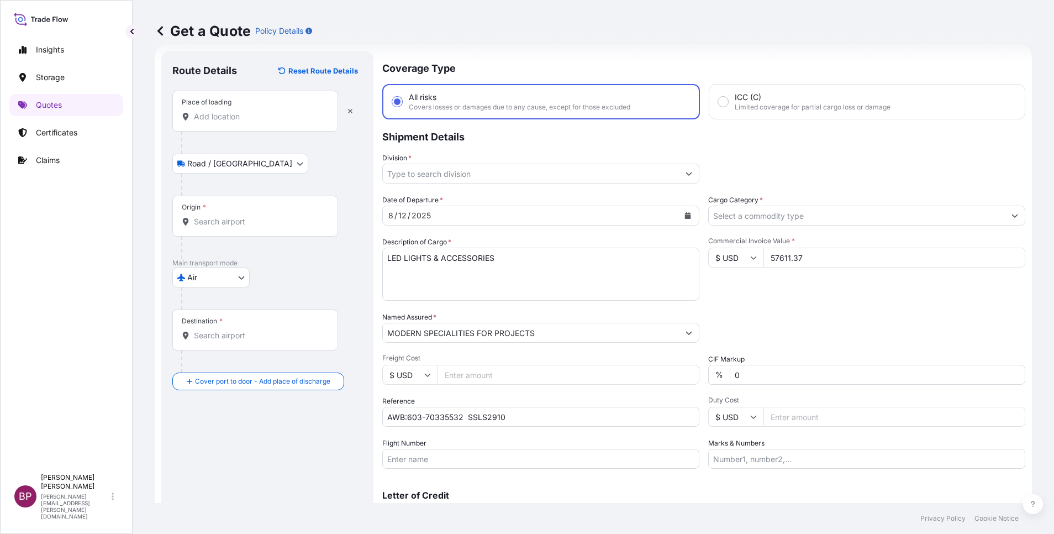
click at [262, 111] on input "Place of loading" at bounding box center [259, 116] width 130 height 11
paste input "[GEOGRAPHIC_DATA]"
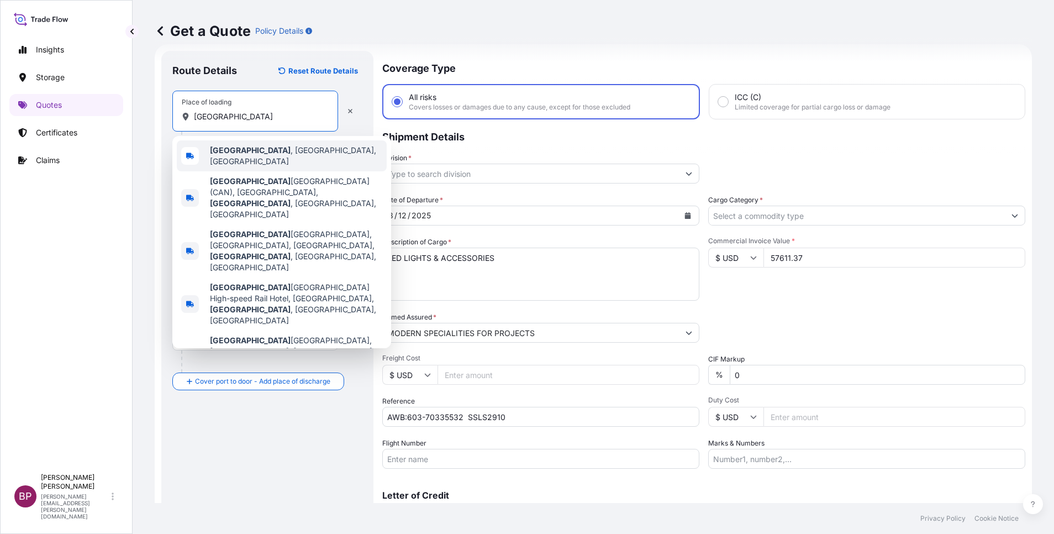
click at [306, 154] on span "[GEOGRAPHIC_DATA] , [GEOGRAPHIC_DATA], [GEOGRAPHIC_DATA]" at bounding box center [296, 156] width 172 height 22
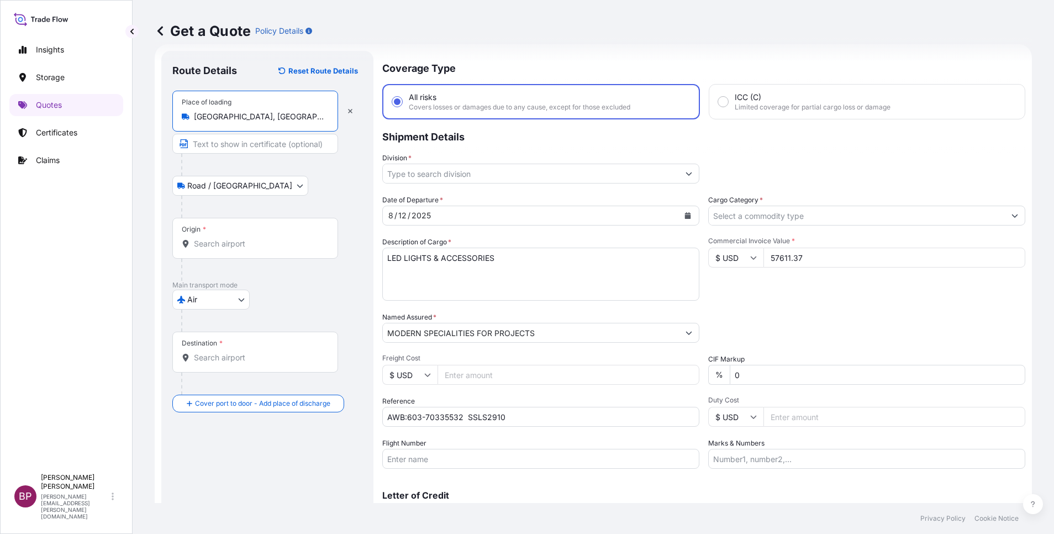
type input "[GEOGRAPHIC_DATA], [GEOGRAPHIC_DATA], [GEOGRAPHIC_DATA]"
click at [726, 330] on div "Packing Category Type to search a container mode Please select a primary mode o…" at bounding box center [866, 327] width 317 height 31
click at [256, 247] on input "Origin *" at bounding box center [259, 243] width 130 height 11
paste input "[GEOGRAPHIC_DATA]"
click at [784, 302] on div "Date of Departure * [DATE] Cargo Category * Description of Cargo * LED LIGHTS &…" at bounding box center [703, 331] width 643 height 274
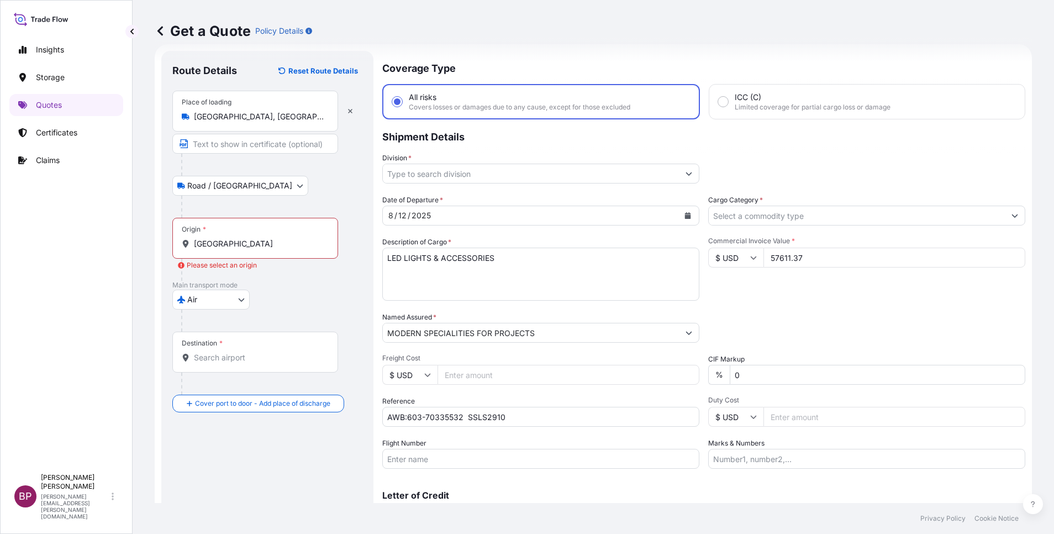
click at [271, 248] on input "[GEOGRAPHIC_DATA]" at bounding box center [259, 243] width 130 height 11
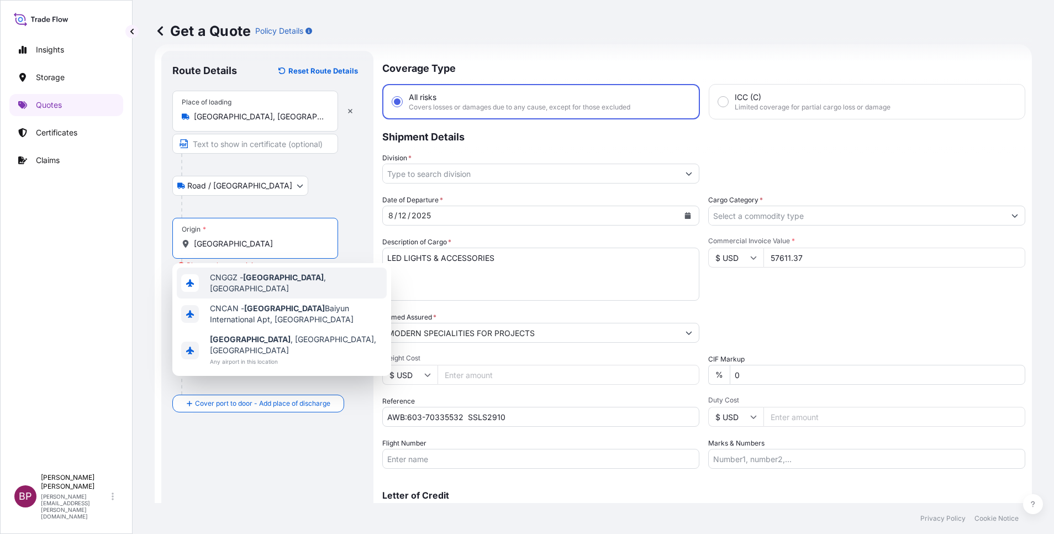
type input "CNGGZ - [GEOGRAPHIC_DATA], [GEOGRAPHIC_DATA]"
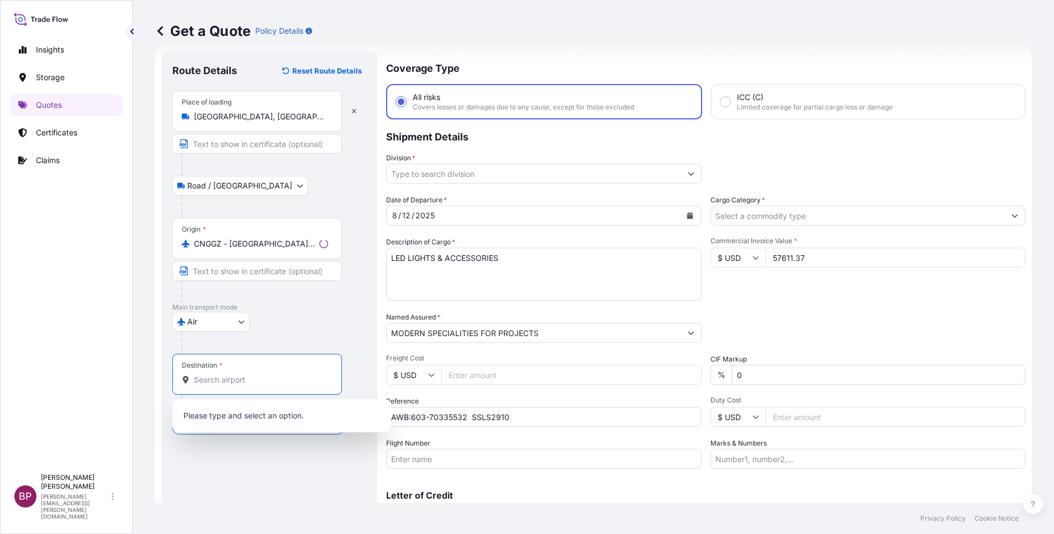
drag, startPoint x: 238, startPoint y: 382, endPoint x: 245, endPoint y: 381, distance: 7.3
click at [238, 381] on input "Destination *" at bounding box center [261, 379] width 134 height 11
paste input "RIYADH"
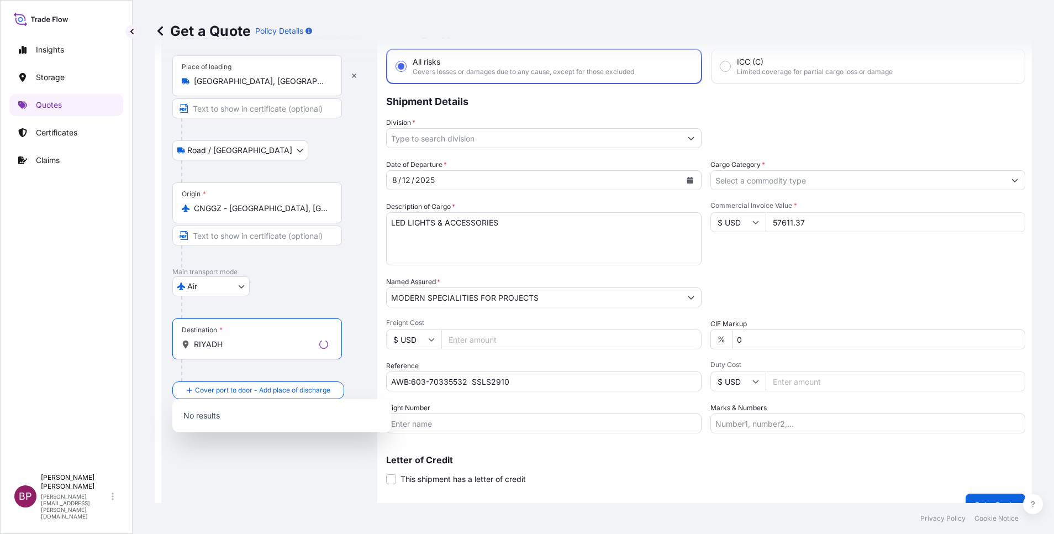
scroll to position [72, 0]
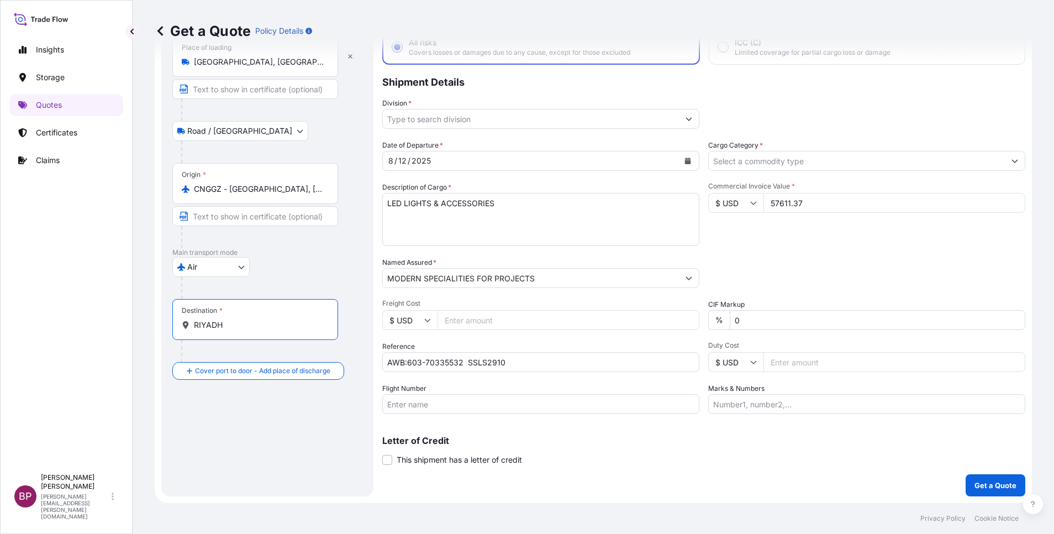
click at [257, 321] on input "RIYADH" at bounding box center [259, 324] width 130 height 11
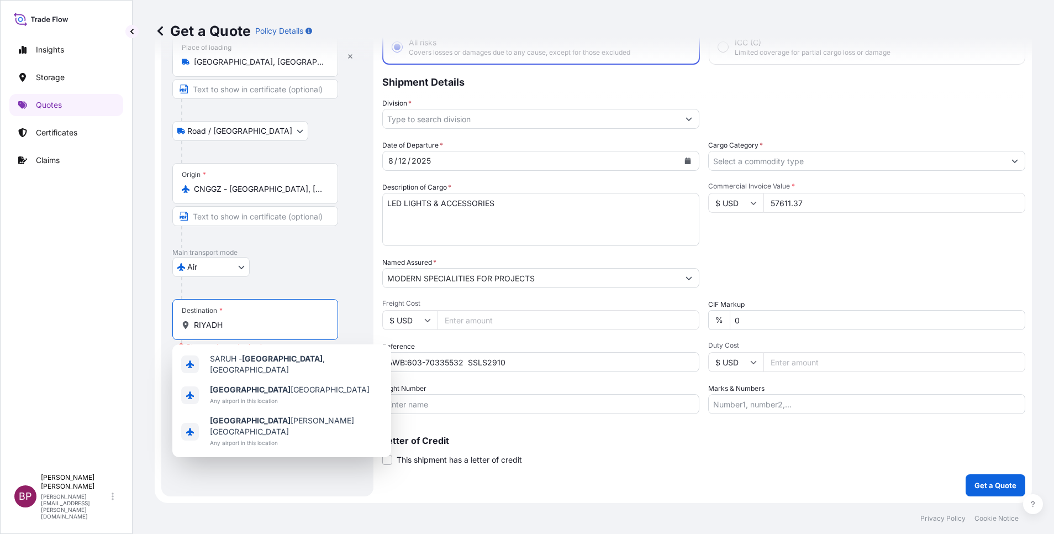
click at [255, 320] on input "RIYADH" at bounding box center [259, 324] width 130 height 11
click at [255, 389] on span "[GEOGRAPHIC_DATA] [GEOGRAPHIC_DATA]" at bounding box center [290, 389] width 160 height 11
type input "[GEOGRAPHIC_DATA] [GEOGRAPHIC_DATA]"
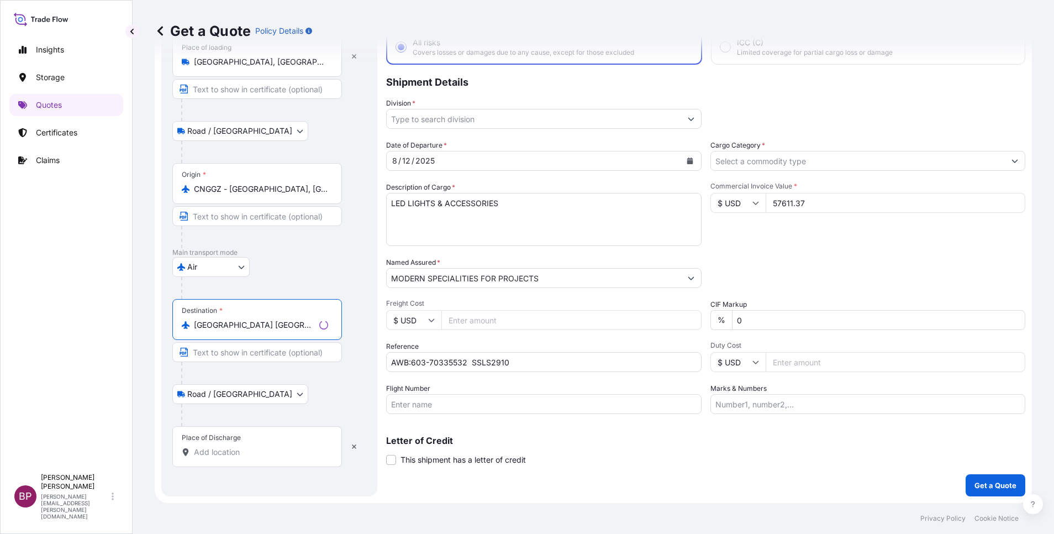
click at [219, 457] on div "Place of Discharge" at bounding box center [257, 446] width 170 height 41
click at [219, 457] on input "Place of Discharge" at bounding box center [261, 451] width 134 height 11
paste input "RIYADH"
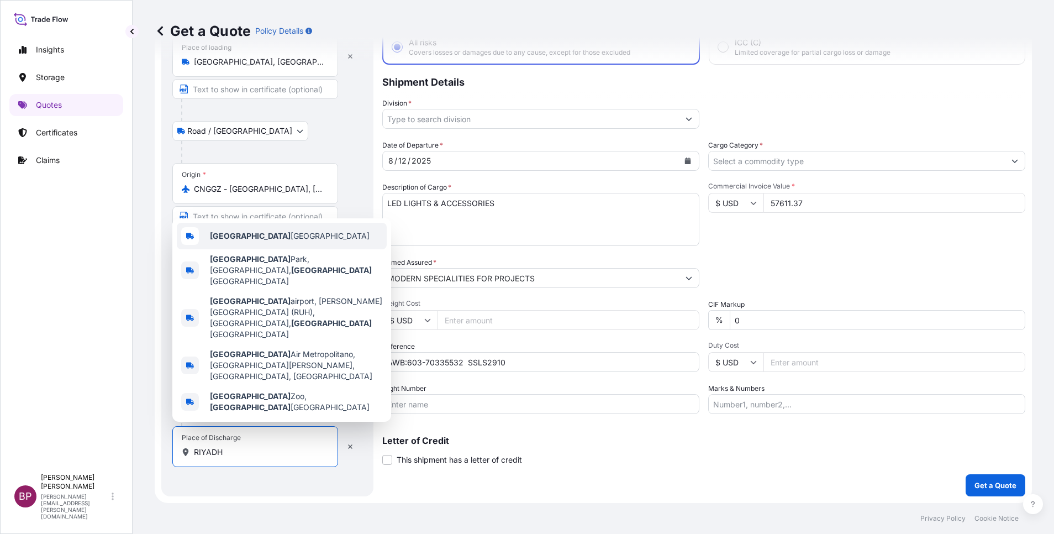
click at [275, 241] on span "[GEOGRAPHIC_DATA] [GEOGRAPHIC_DATA]" at bounding box center [290, 235] width 160 height 11
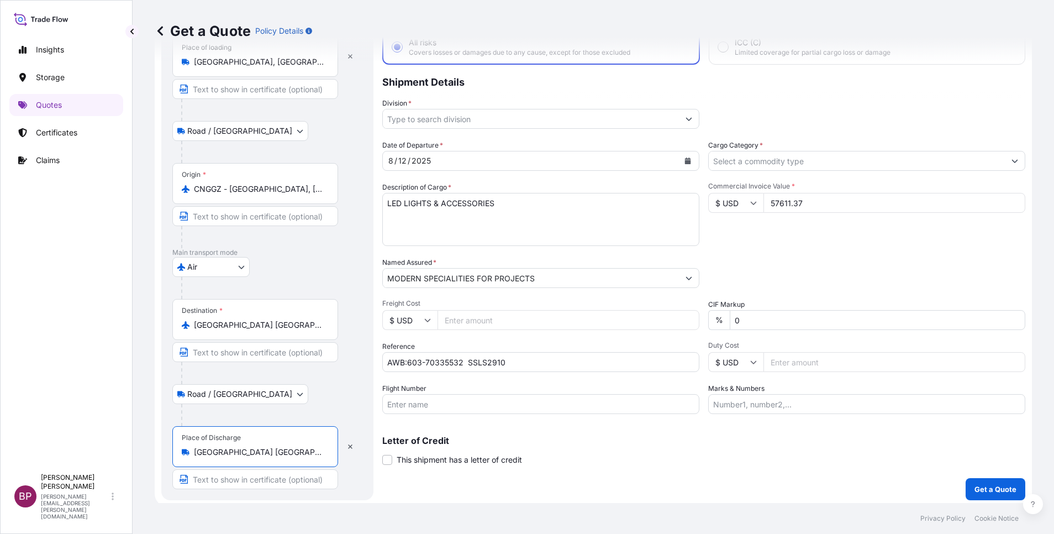
scroll to position [76, 0]
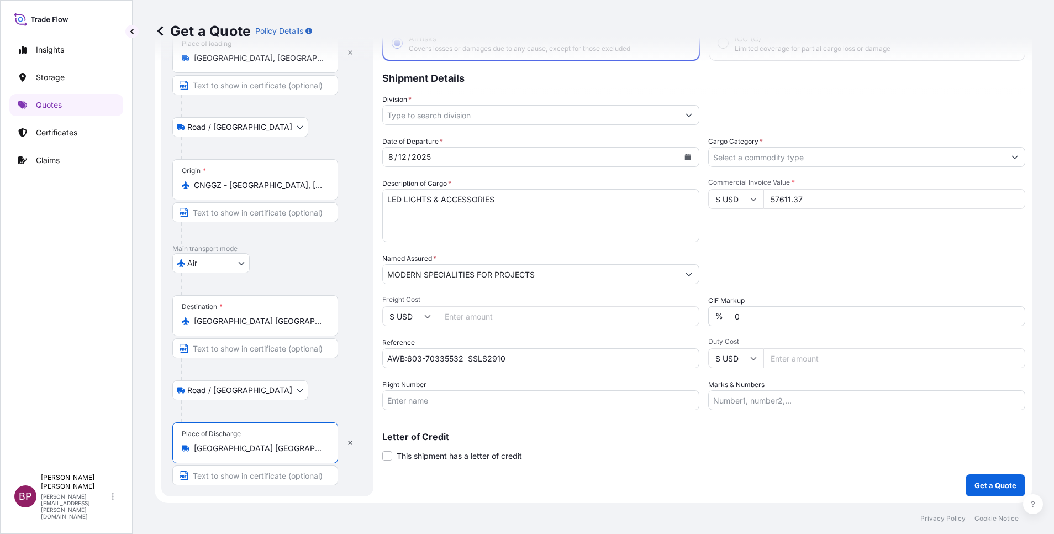
type input "[GEOGRAPHIC_DATA] [GEOGRAPHIC_DATA]"
click at [783, 151] on input "Cargo Category *" at bounding box center [857, 157] width 296 height 20
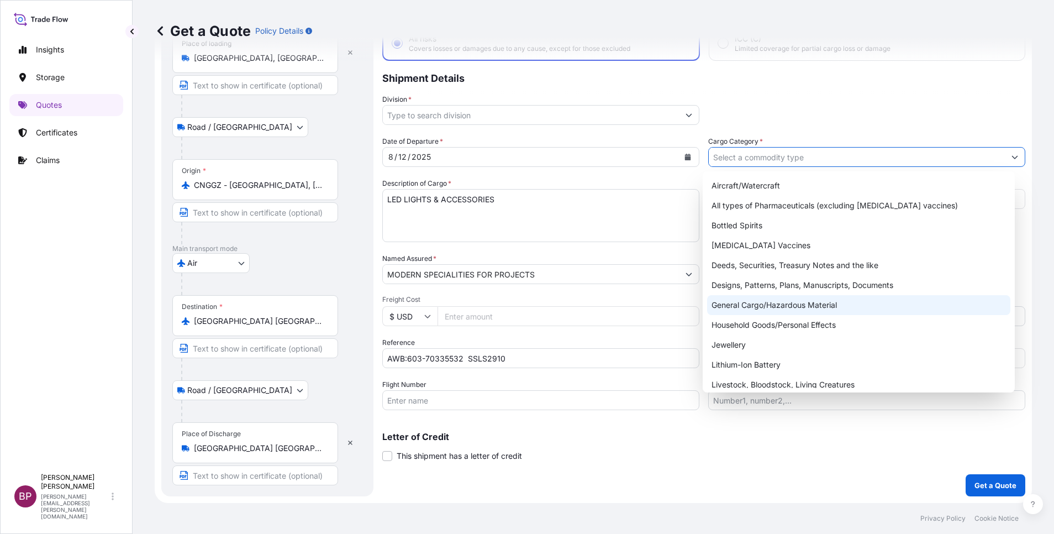
click at [764, 303] on div "General Cargo/Hazardous Material" at bounding box center [858, 305] width 303 height 20
type input "General Cargo/Hazardous Material"
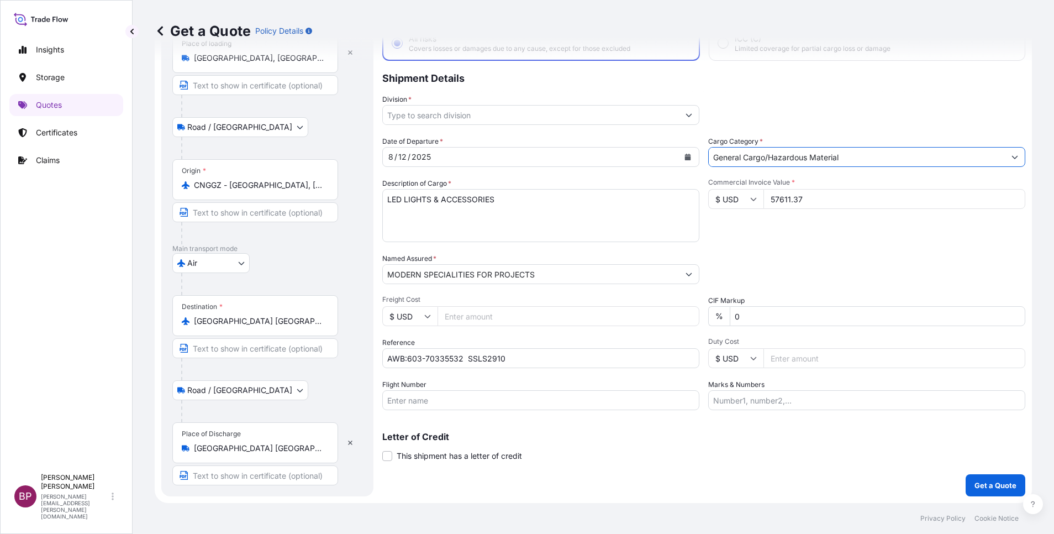
click at [685, 113] on icon "Show suggestions" at bounding box center [688, 115] width 7 height 7
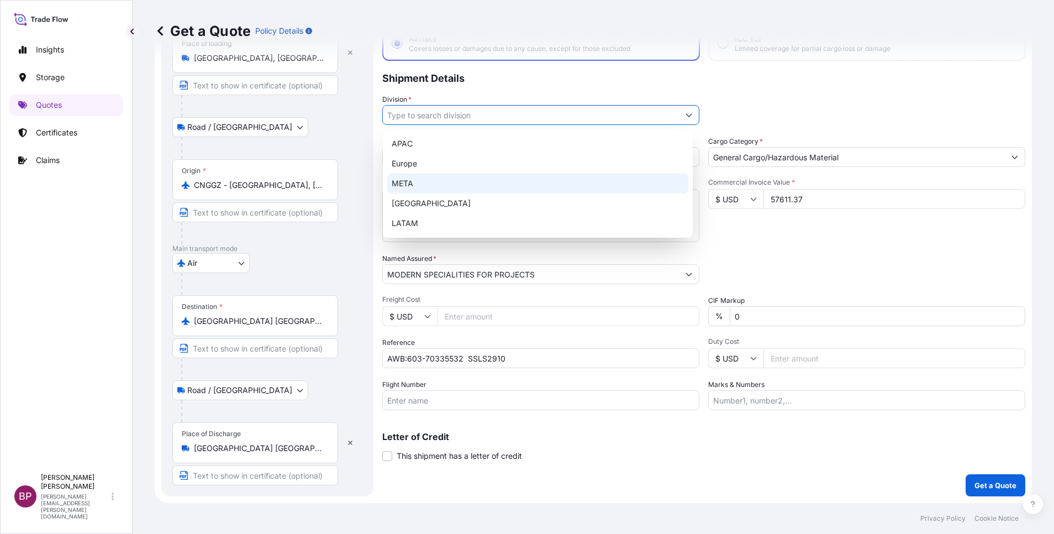
click at [487, 190] on div "META" at bounding box center [537, 183] width 301 height 20
type input "META"
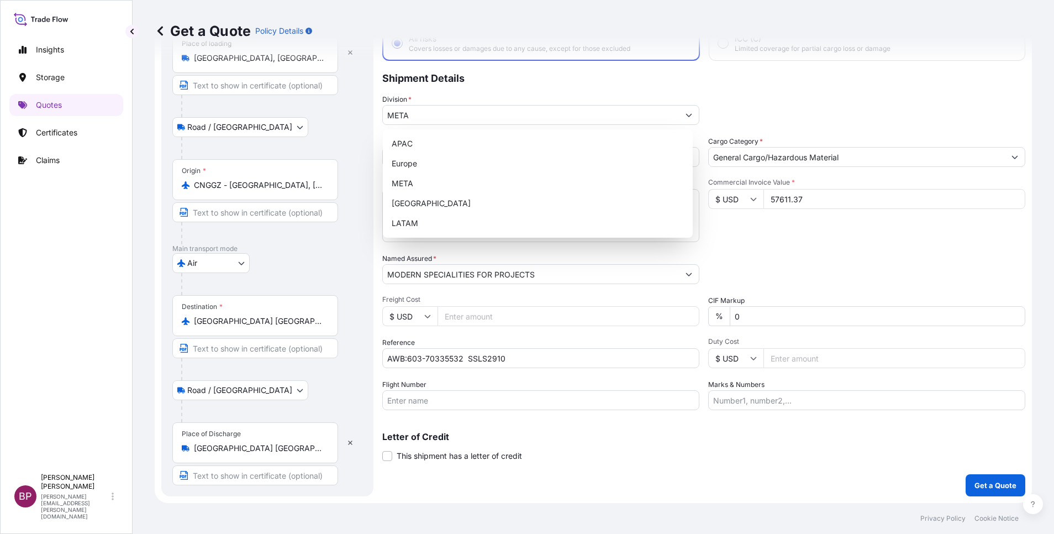
click at [821, 266] on div "Packing Category Type to search a container mode Please select a primary mode o…" at bounding box center [866, 268] width 317 height 31
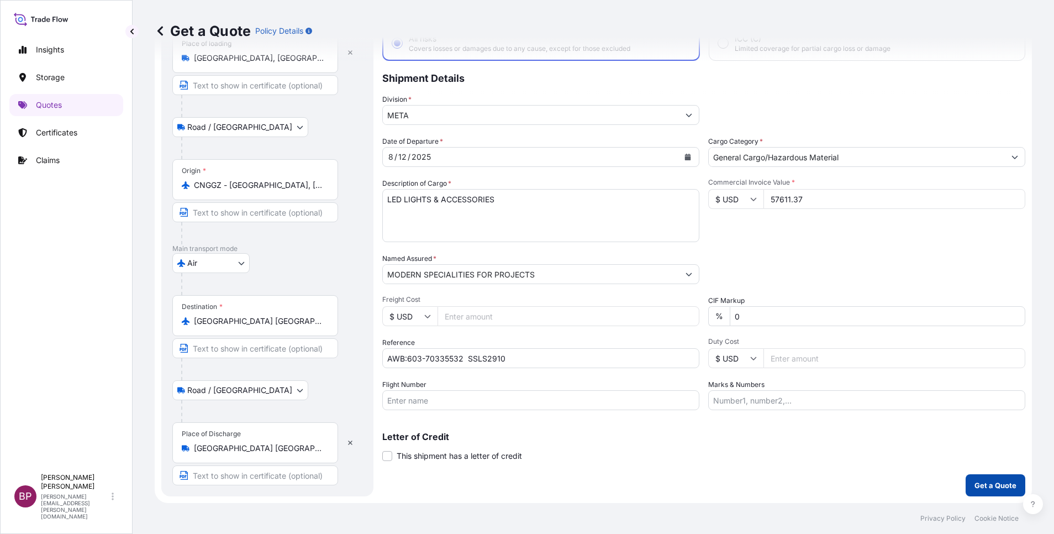
click at [993, 482] on p "Get a Quote" at bounding box center [995, 484] width 42 height 11
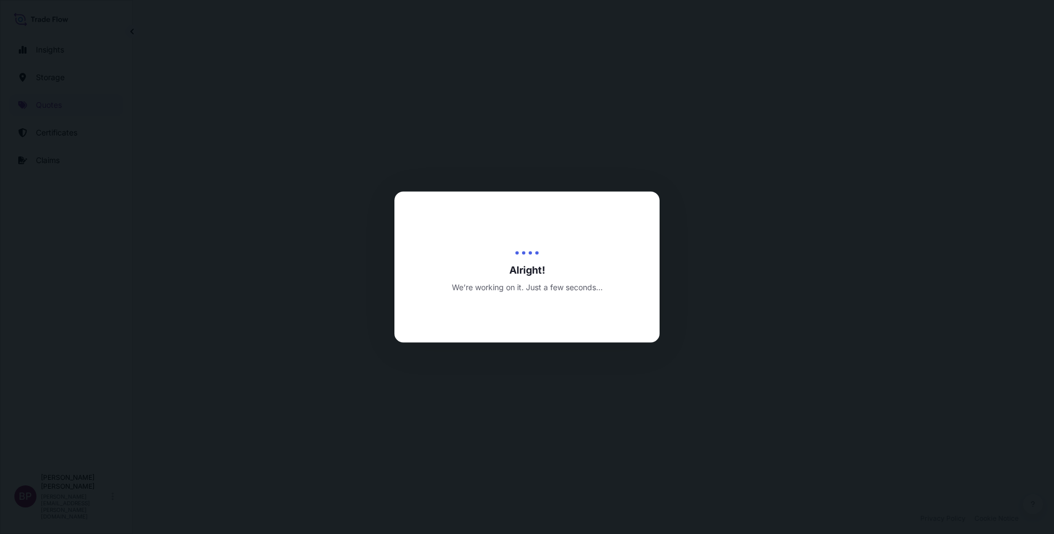
select select "Road / [GEOGRAPHIC_DATA]"
select select "Air"
select select "Road / [GEOGRAPHIC_DATA]"
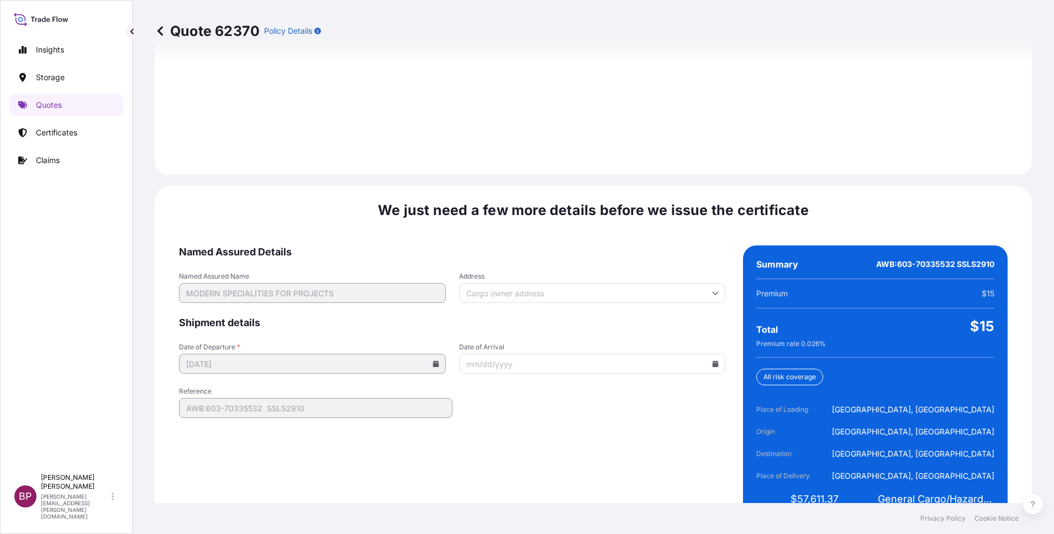
scroll to position [1637, 0]
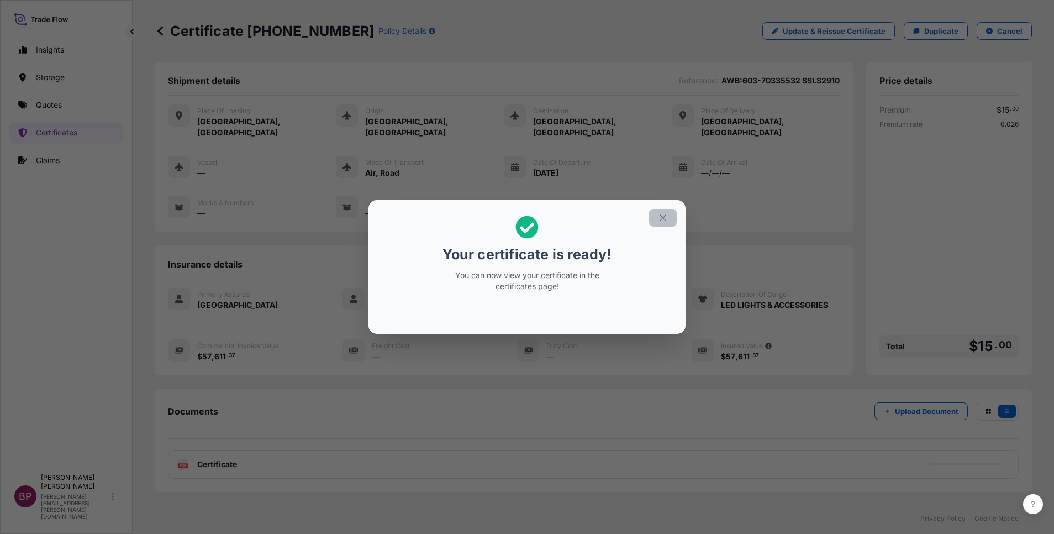
click at [657, 222] on button "button" at bounding box center [663, 218] width 28 height 18
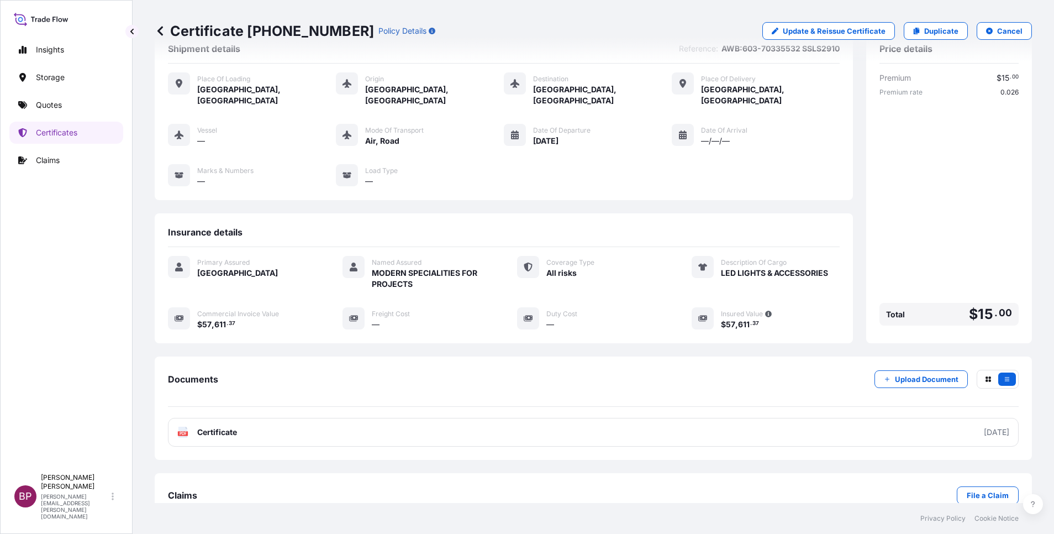
scroll to position [47, 0]
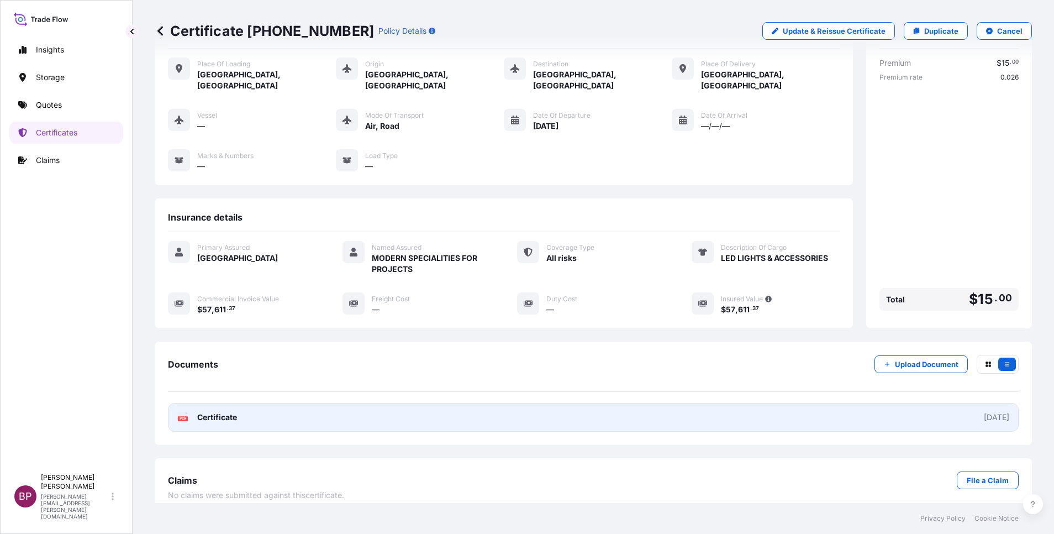
click at [214, 412] on span "Certificate" at bounding box center [217, 417] width 40 height 11
